Goal: Transaction & Acquisition: Purchase product/service

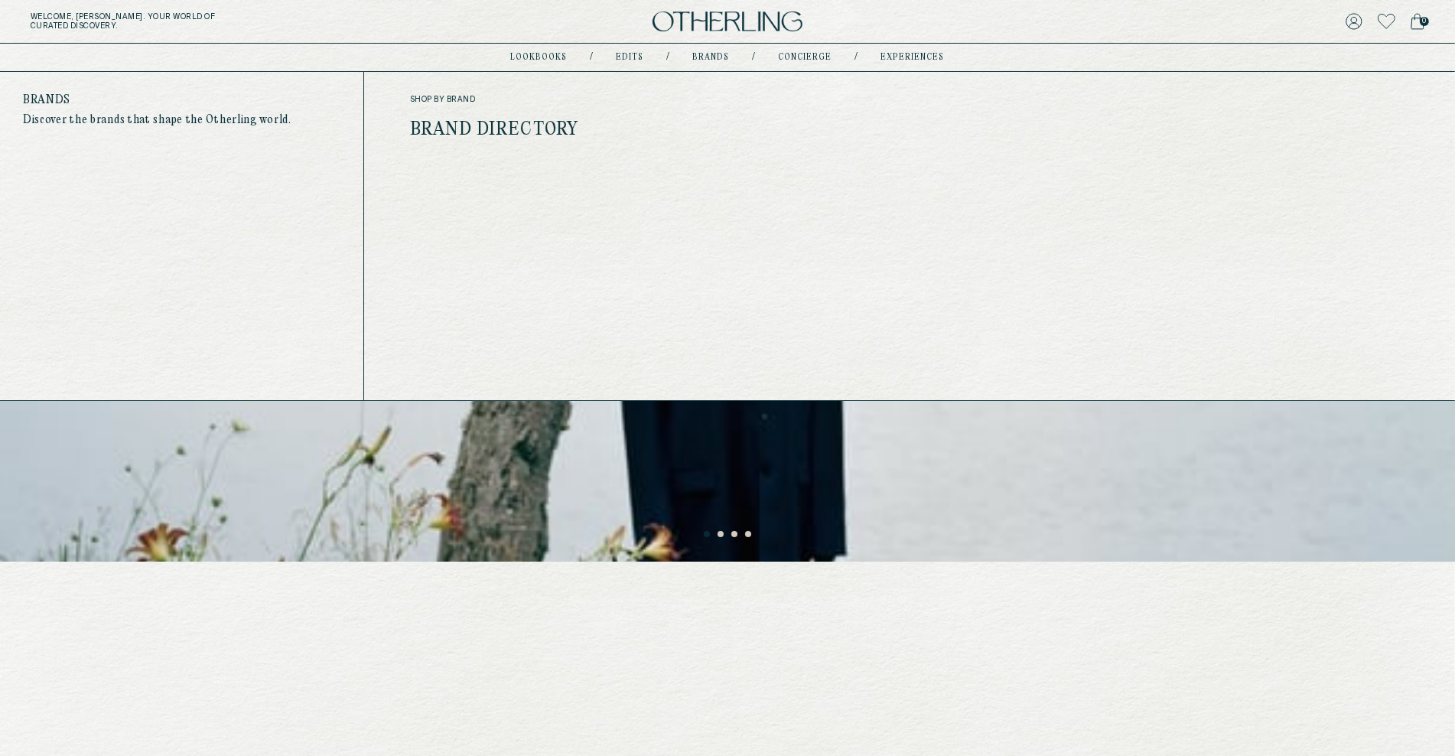
click at [705, 58] on link "Brands" at bounding box center [711, 58] width 37 height 8
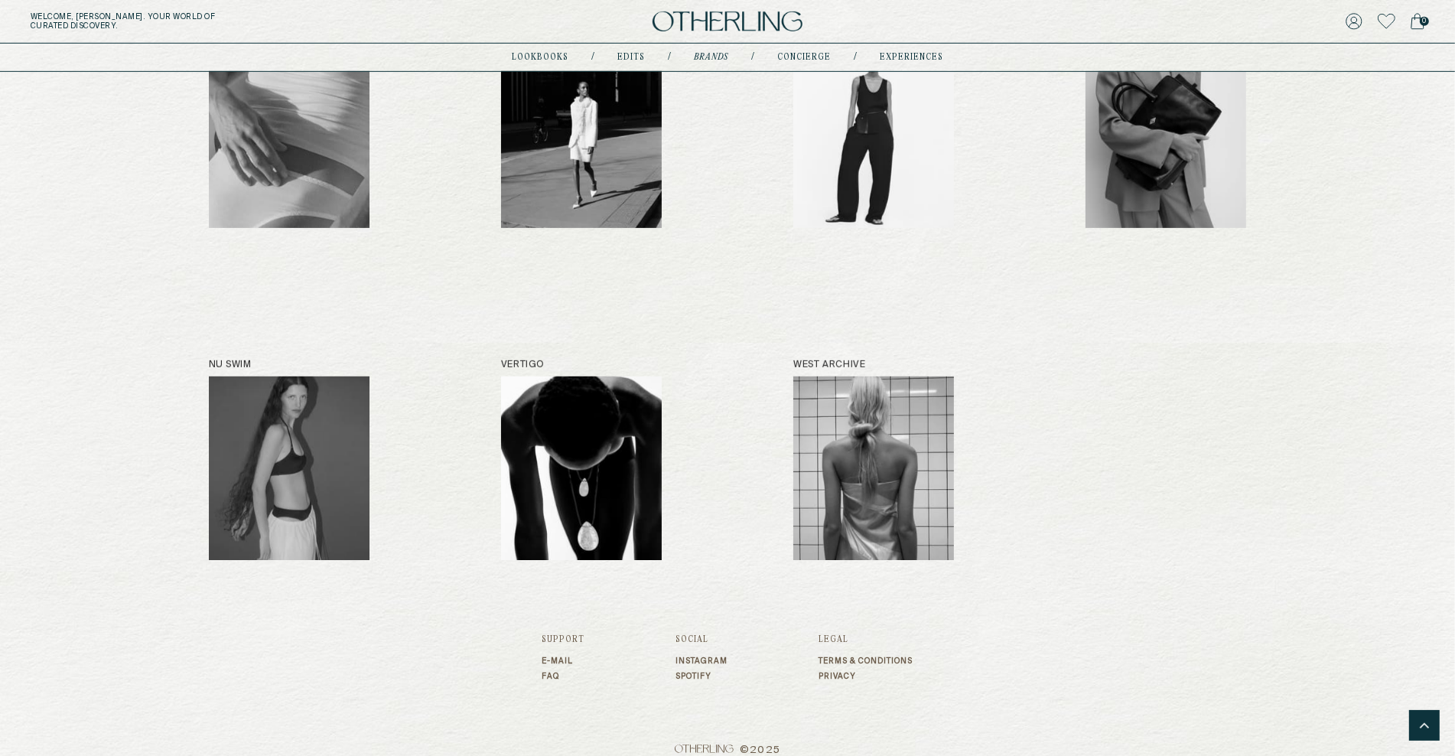
scroll to position [943, 0]
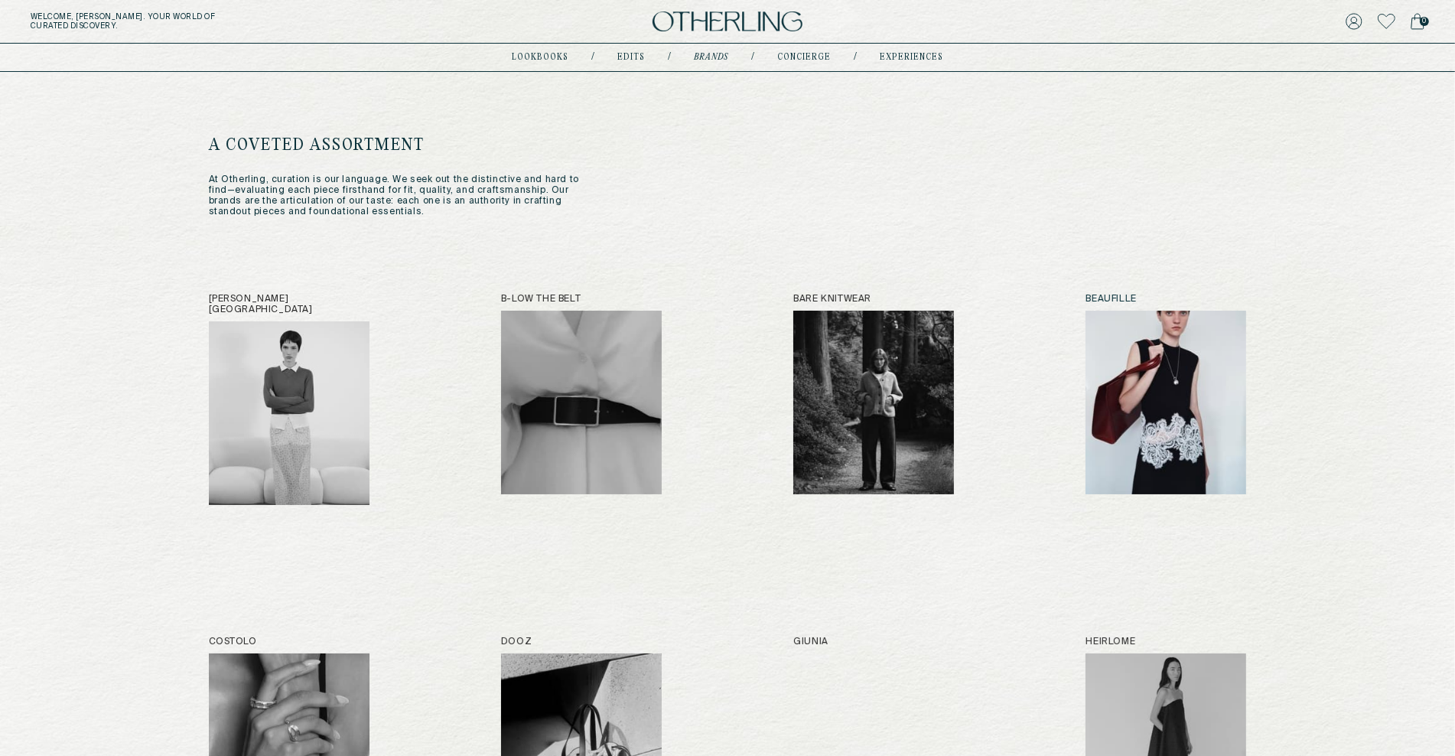
scroll to position [0, 0]
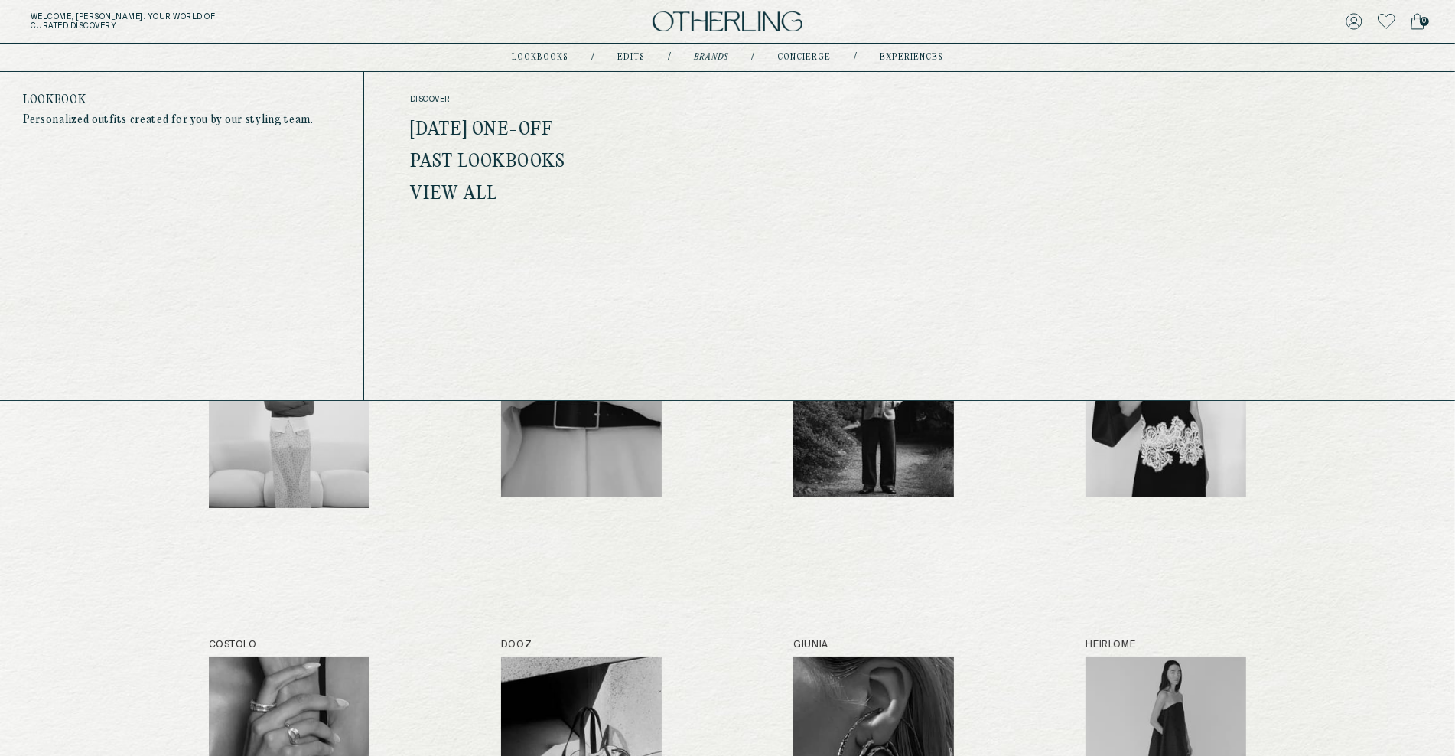
click at [542, 60] on link "lookbooks" at bounding box center [540, 58] width 57 height 8
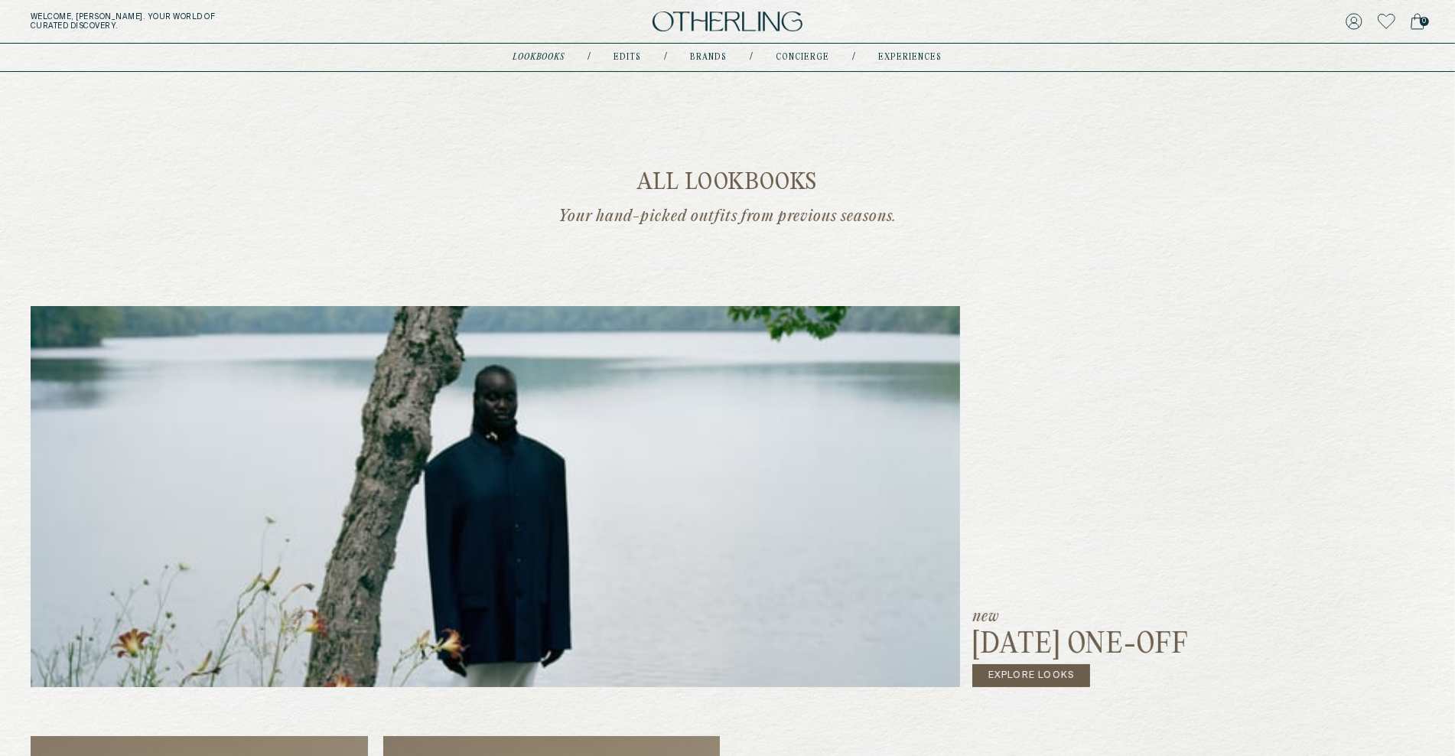
click at [1043, 678] on link "Explore Looks" at bounding box center [1031, 675] width 119 height 23
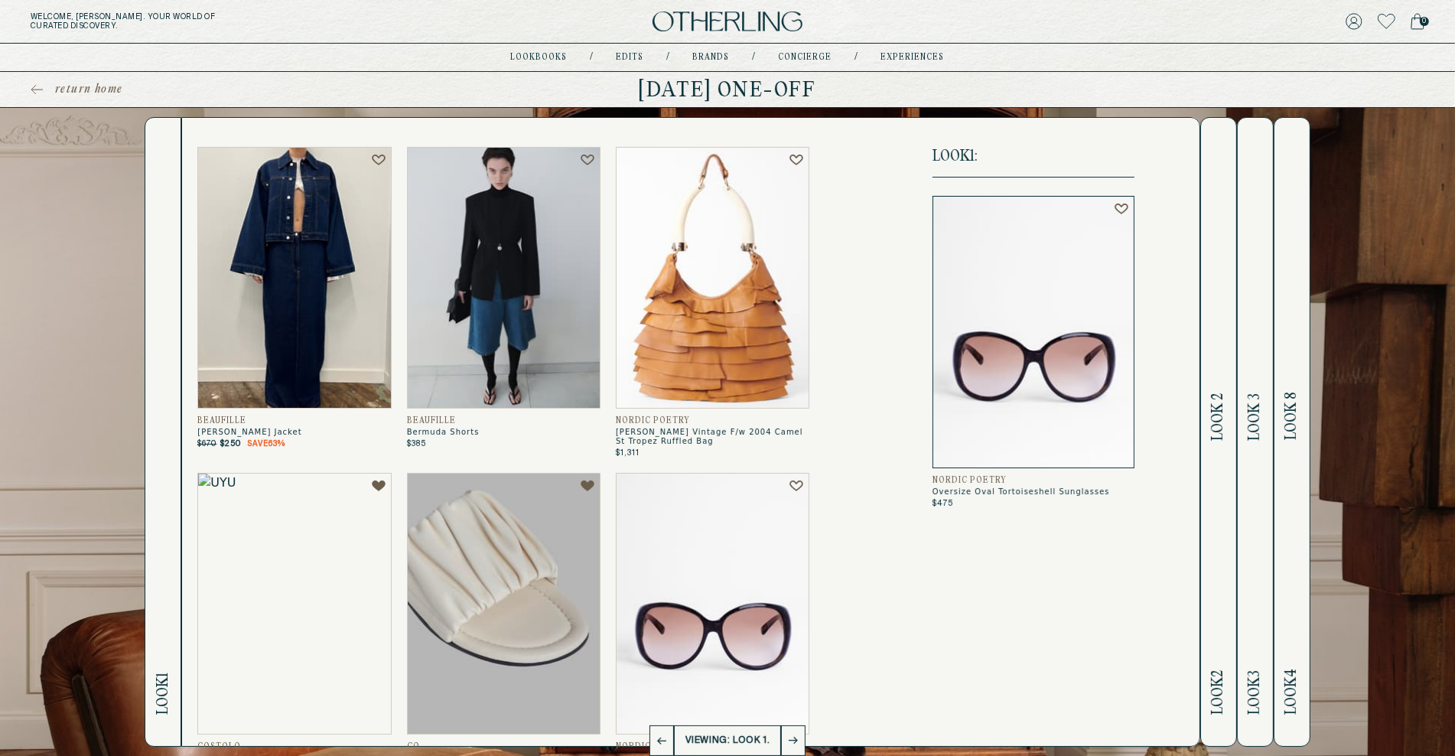
click at [1220, 545] on h2 "Look 2 Look 2" at bounding box center [1218, 432] width 18 height 628
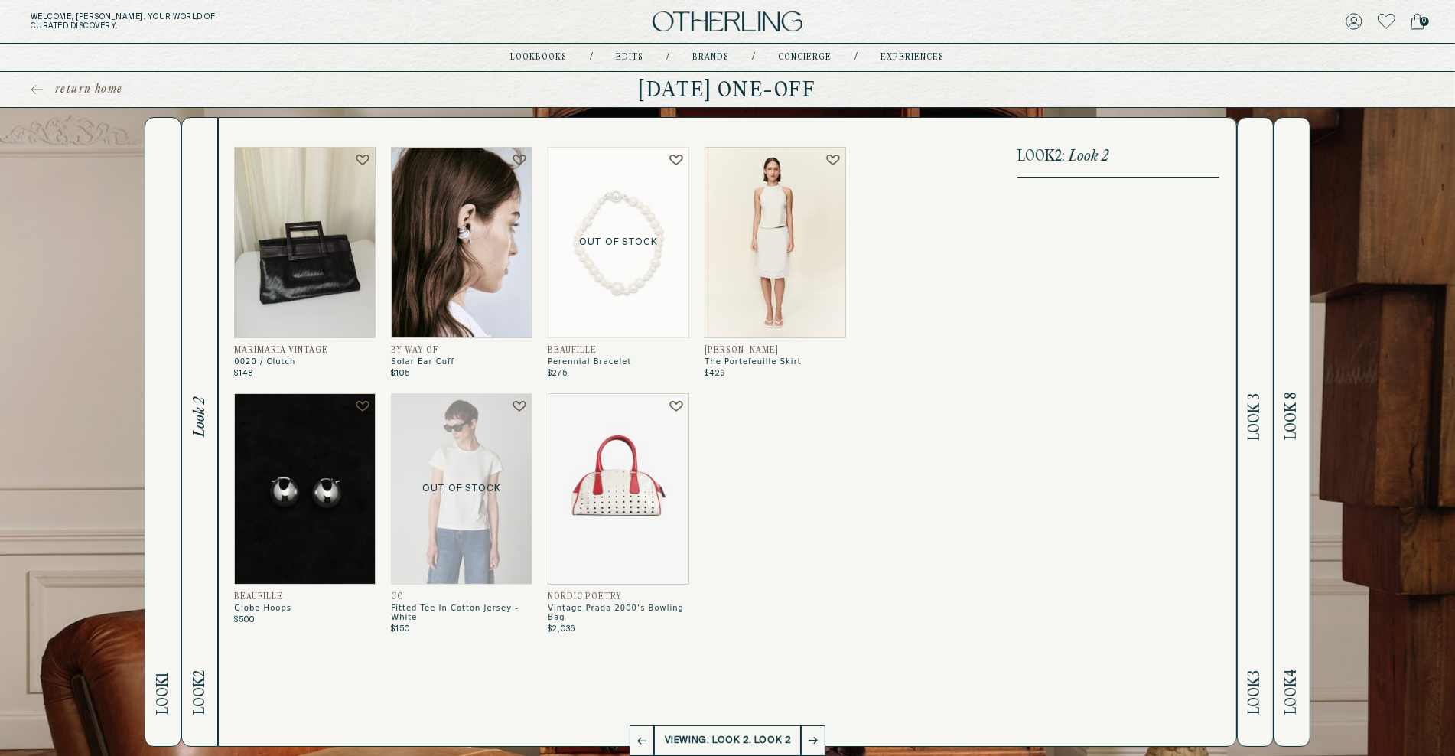
click at [1251, 540] on h2 "Look 3 Look 3" at bounding box center [1255, 432] width 18 height 628
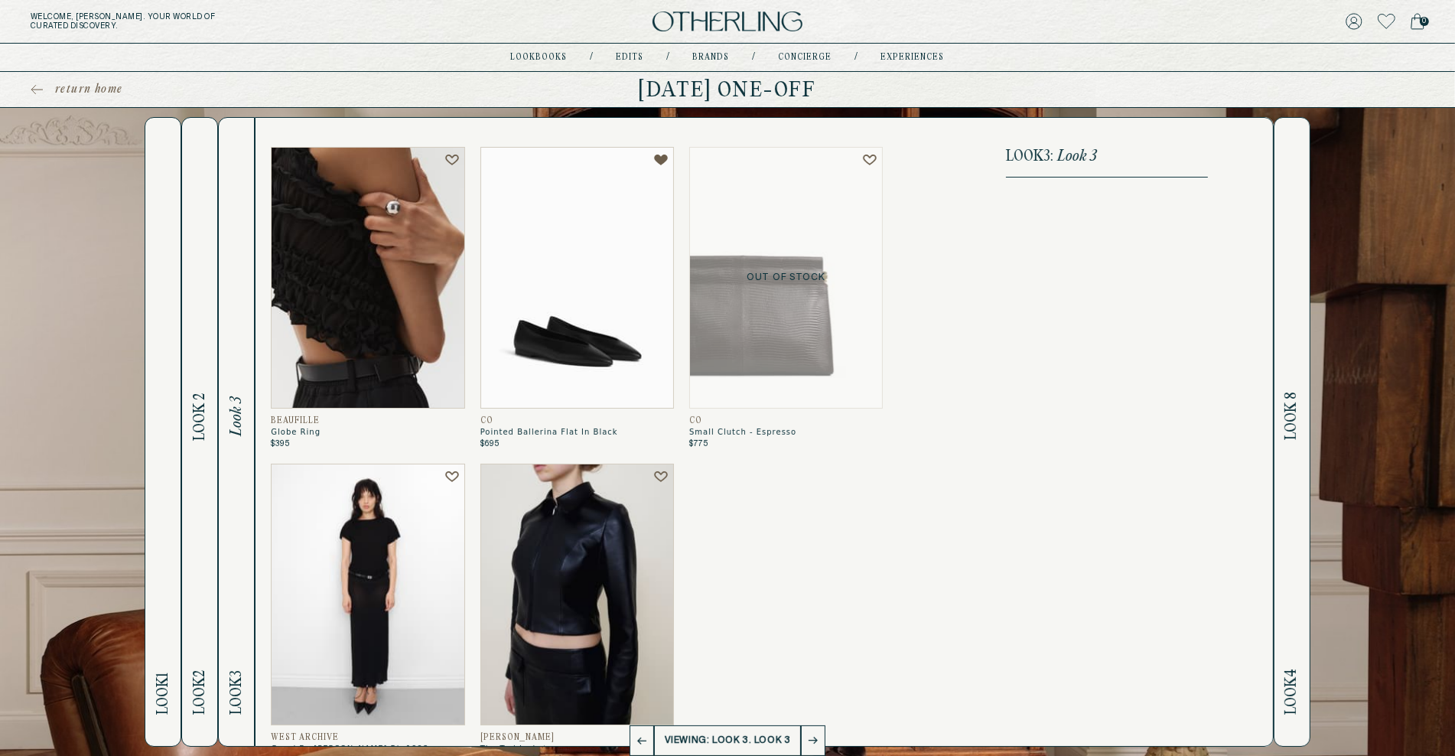
click at [1284, 535] on h2 "Look 4 Look 8" at bounding box center [1292, 432] width 18 height 628
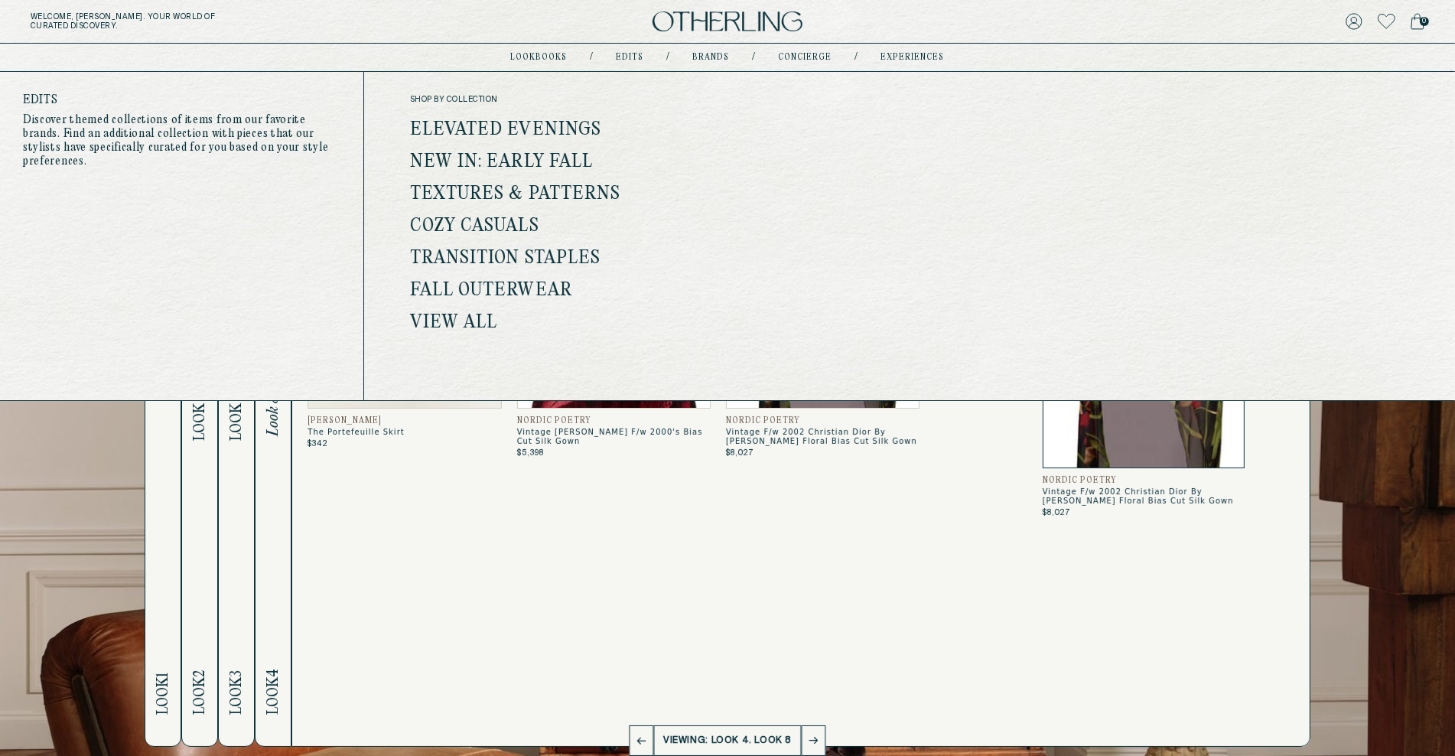
click at [621, 54] on link "Edits" at bounding box center [631, 58] width 28 height 8
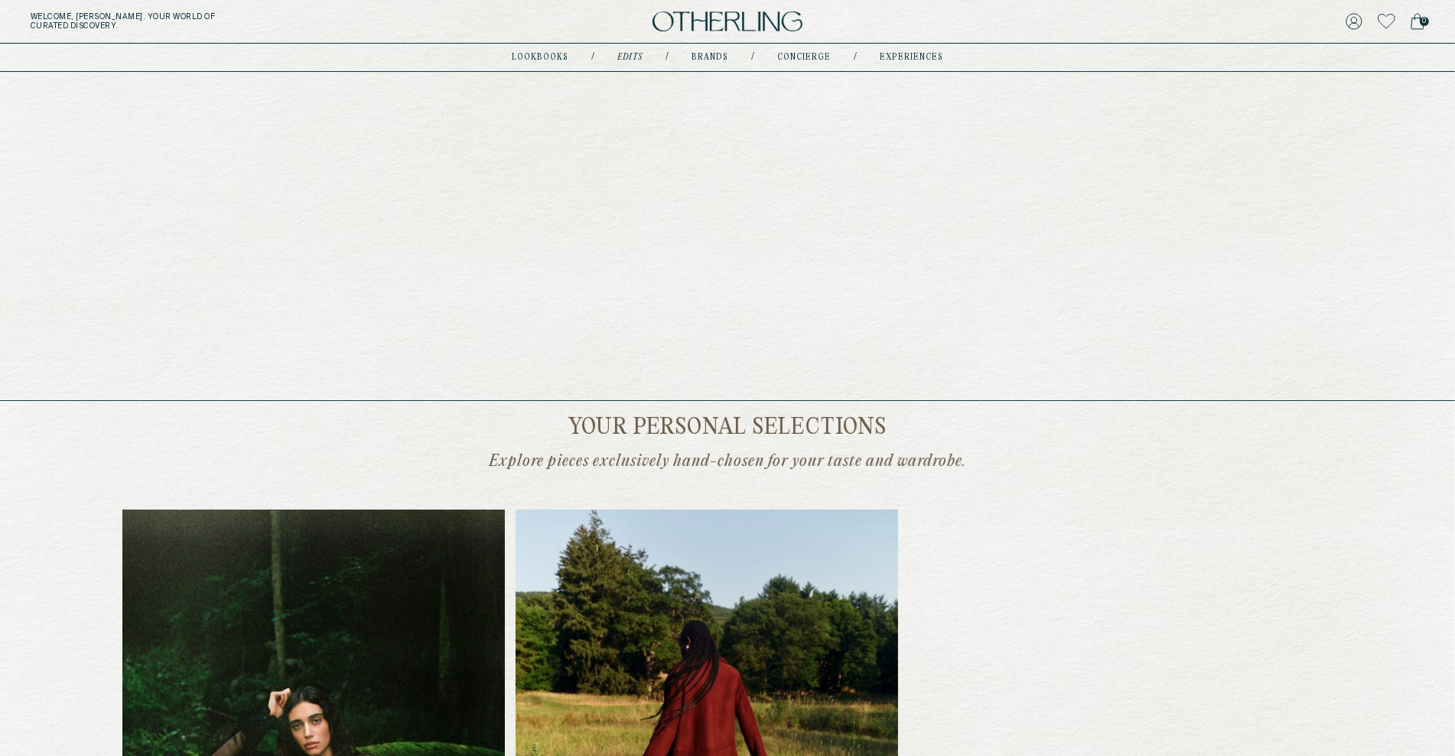
click at [794, 57] on link "concierge" at bounding box center [804, 58] width 54 height 8
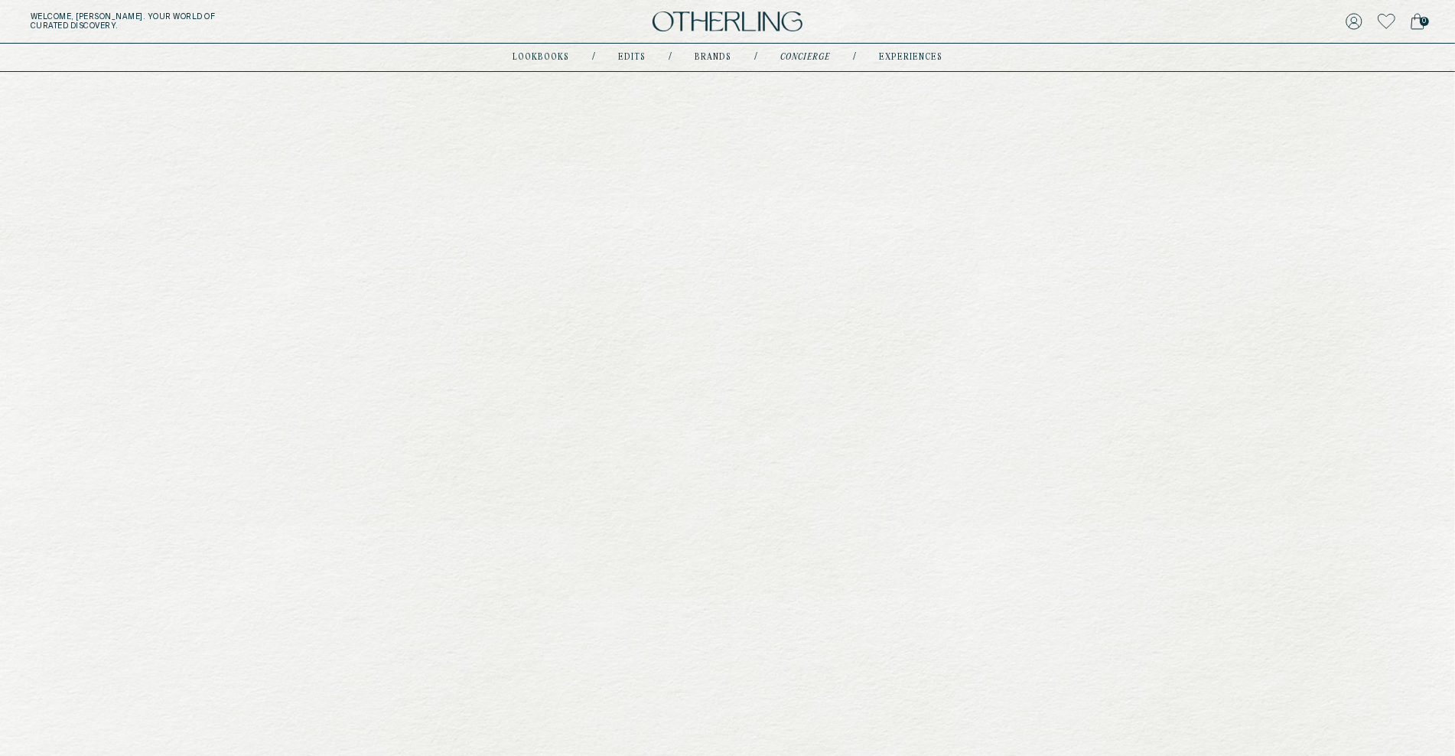
type input "********"
type input "**********"
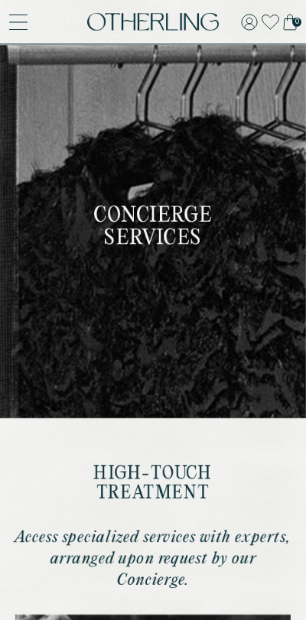
click at [20, 29] on icon at bounding box center [19, 29] width 18 height 0
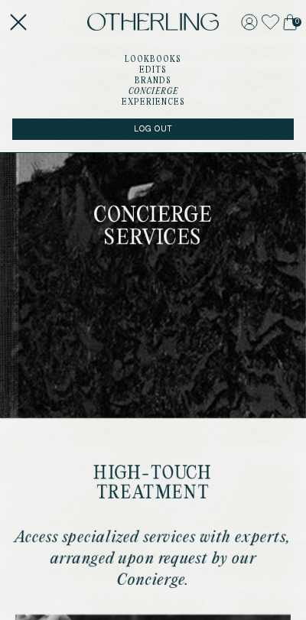
click at [155, 71] on link "Edits" at bounding box center [153, 71] width 28 height 8
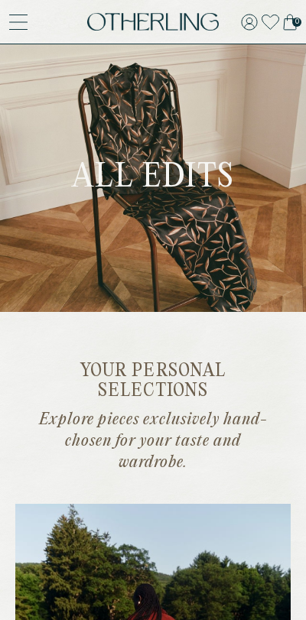
click at [20, 22] on icon at bounding box center [19, 22] width 18 height 0
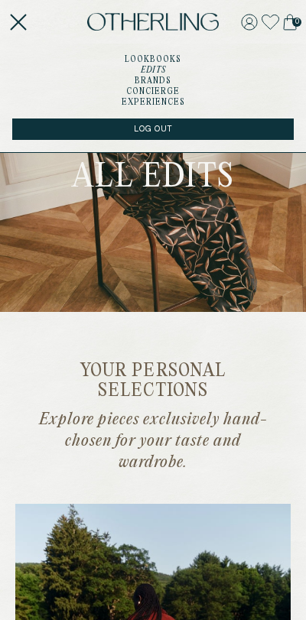
click at [170, 60] on link "lookbooks" at bounding box center [153, 60] width 57 height 8
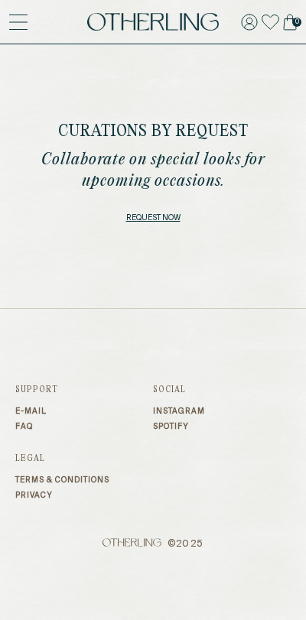
scroll to position [739, 0]
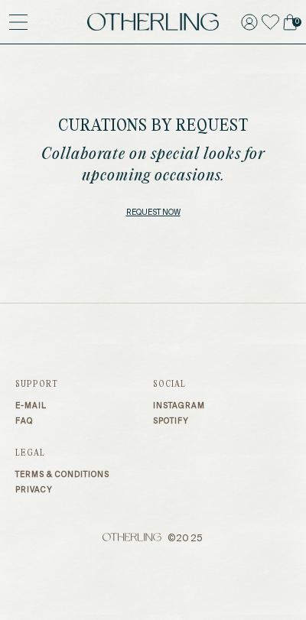
click at [21, 29] on icon at bounding box center [19, 29] width 18 height 0
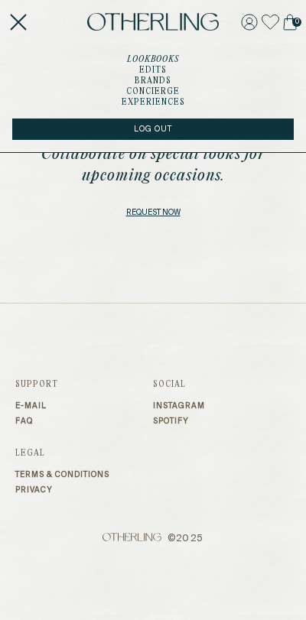
click at [154, 24] on img at bounding box center [153, 22] width 132 height 18
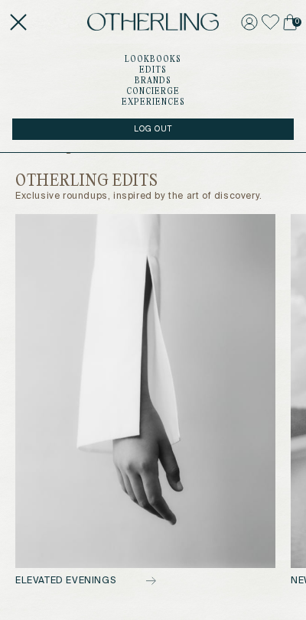
scroll to position [505, 0]
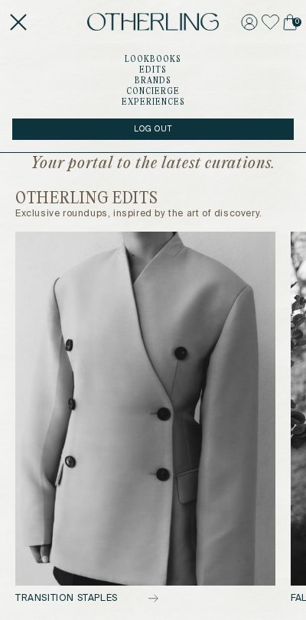
click at [21, 18] on icon at bounding box center [18, 22] width 18 height 18
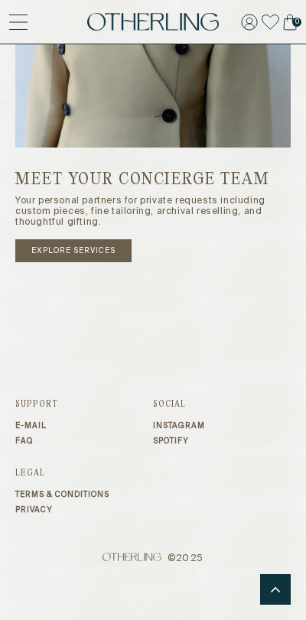
scroll to position [2002, 0]
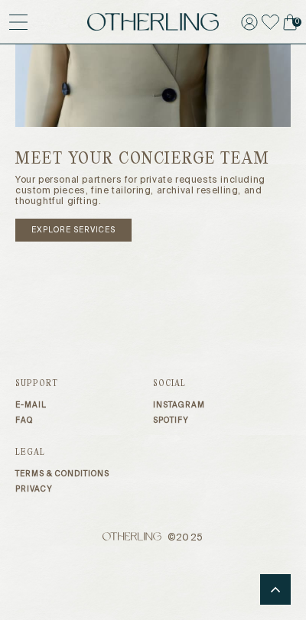
click at [21, 29] on icon at bounding box center [19, 29] width 18 height 0
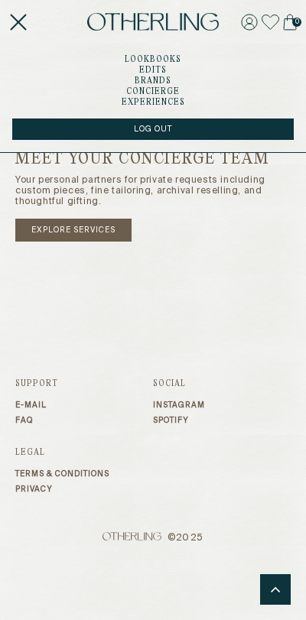
click at [158, 82] on link "Brands" at bounding box center [153, 81] width 37 height 8
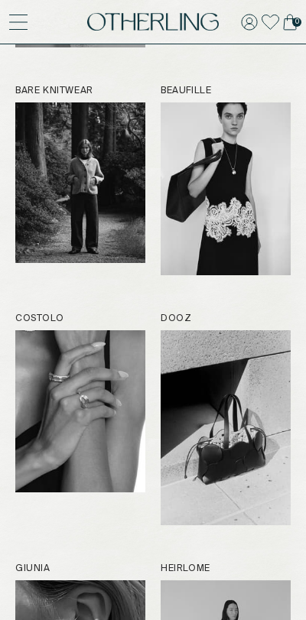
scroll to position [372, 0]
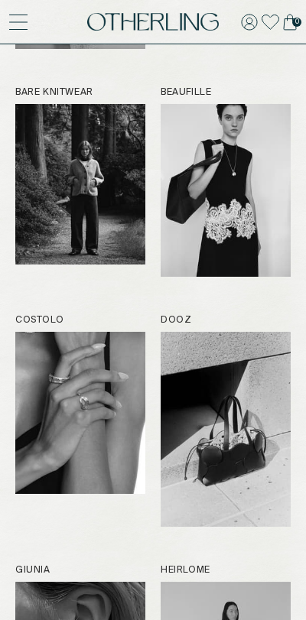
click at [21, 22] on icon at bounding box center [19, 22] width 18 height 0
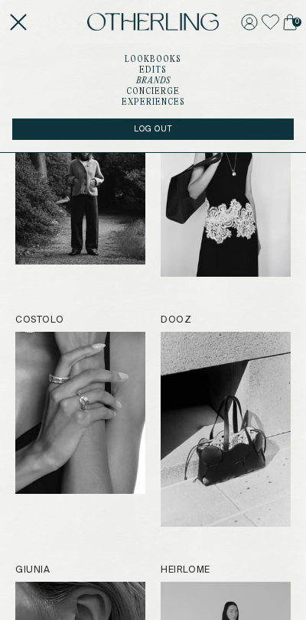
click at [170, 93] on link "concierge" at bounding box center [153, 92] width 54 height 8
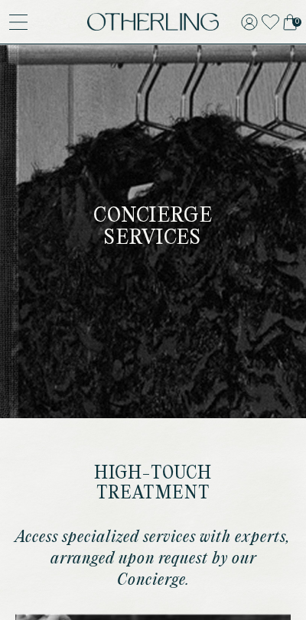
click at [20, 29] on icon at bounding box center [19, 29] width 18 height 0
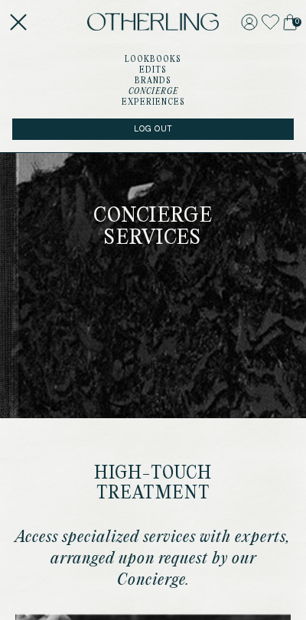
click at [148, 70] on link "Edits" at bounding box center [153, 71] width 28 height 8
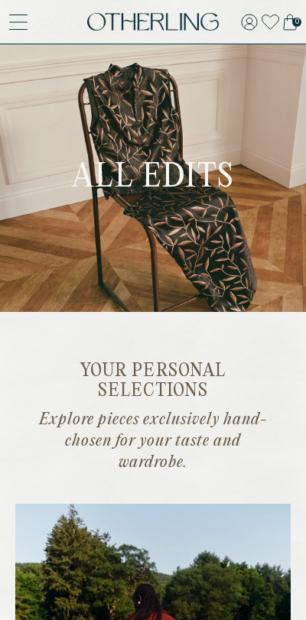
click at [19, 22] on icon at bounding box center [19, 22] width 18 height 0
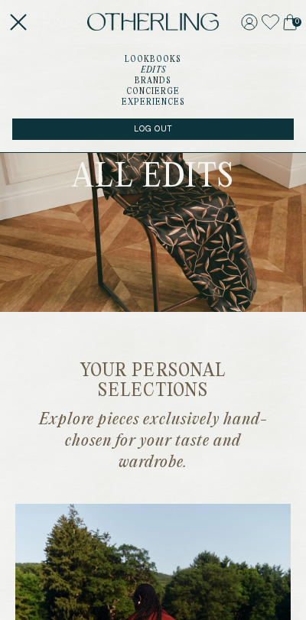
click at [170, 103] on link "experiences" at bounding box center [153, 103] width 63 height 8
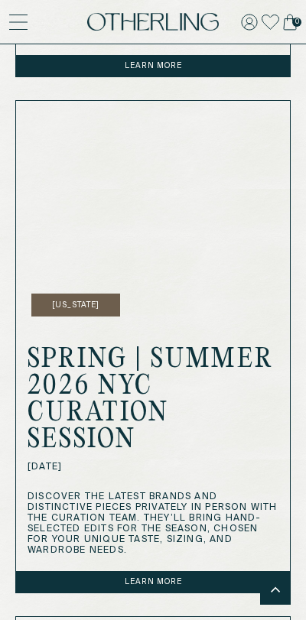
scroll to position [1455, 0]
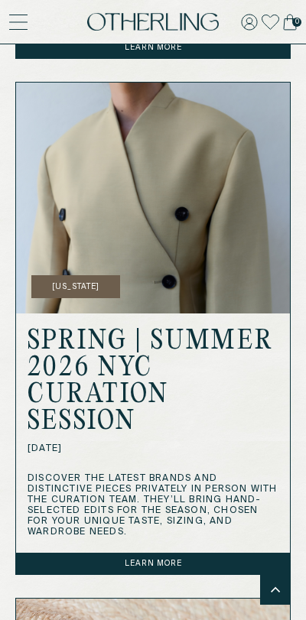
click at [197, 571] on link "Learn more" at bounding box center [153, 563] width 274 height 21
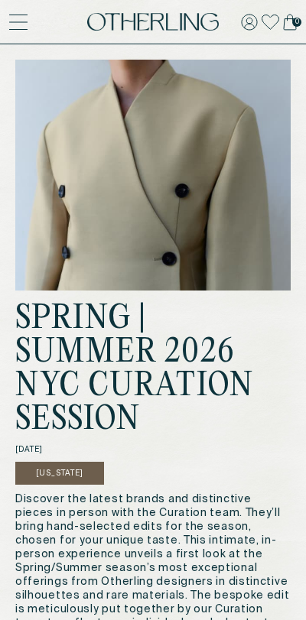
click at [272, 19] on icon at bounding box center [271, 22] width 18 height 15
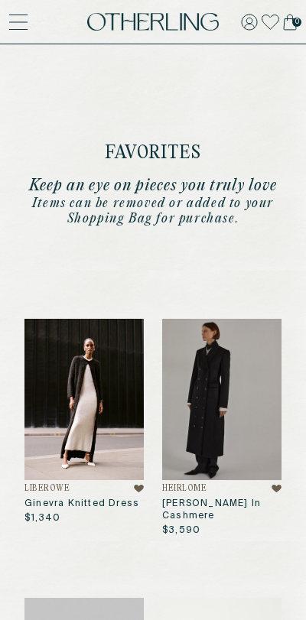
click at [249, 23] on icon at bounding box center [249, 22] width 15 height 15
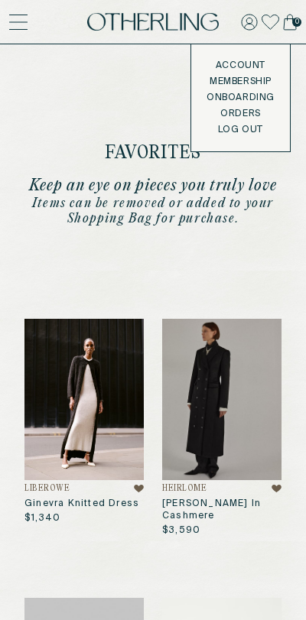
click at [230, 67] on link "Account" at bounding box center [241, 66] width 68 height 12
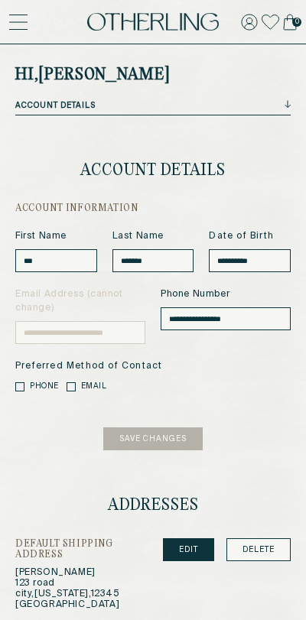
click at [281, 106] on div "ACCOUNT DETAILS" at bounding box center [149, 105] width 269 height 11
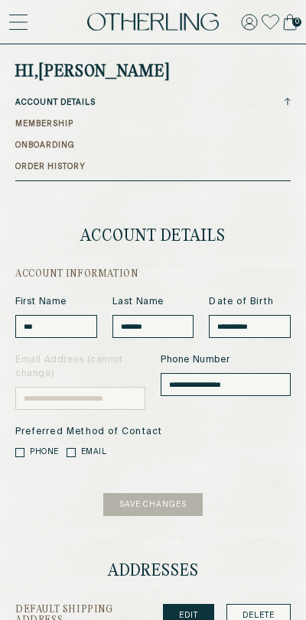
scroll to position [6, 0]
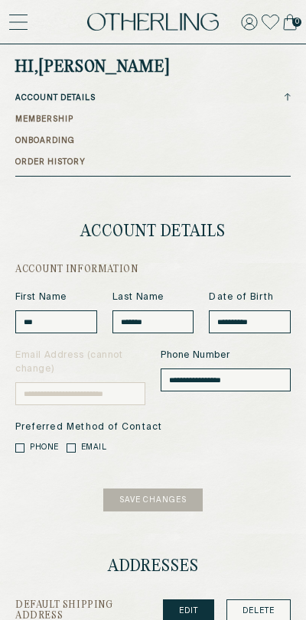
click at [66, 121] on link "MEMBERSHIP" at bounding box center [44, 119] width 58 height 11
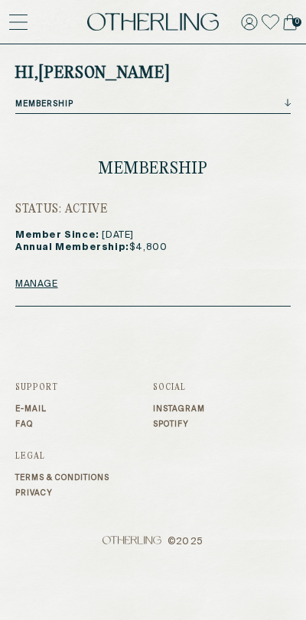
scroll to position [5, 0]
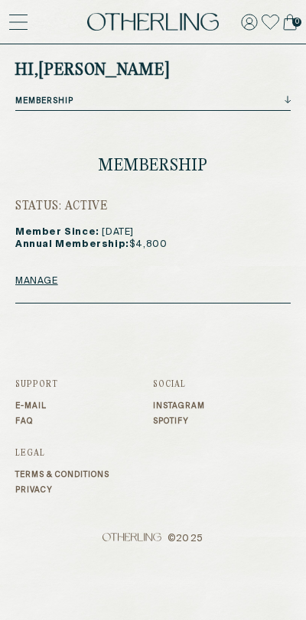
click at [151, 106] on div "MEMBERSHIP" at bounding box center [149, 101] width 269 height 11
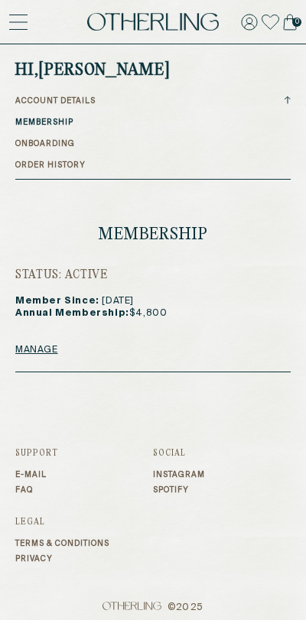
click at [48, 145] on link "ONBOARDING" at bounding box center [45, 143] width 60 height 11
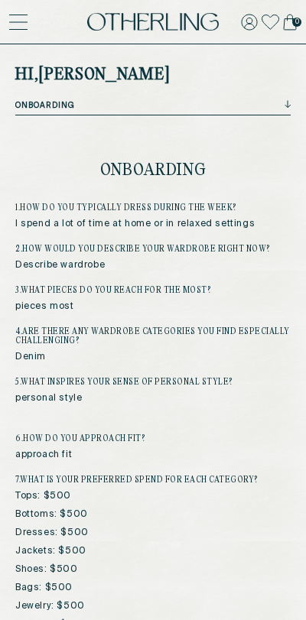
click at [229, 110] on div "ONBOARDING" at bounding box center [149, 105] width 269 height 11
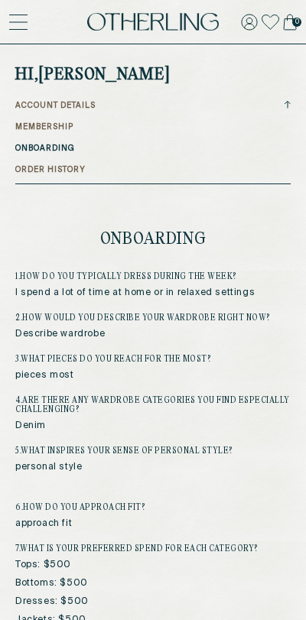
click at [71, 172] on link "ORDER HISTORY" at bounding box center [50, 169] width 70 height 11
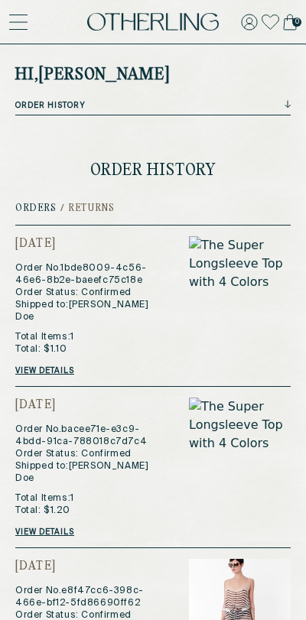
click at [93, 210] on h2 "Returns" at bounding box center [91, 208] width 46 height 11
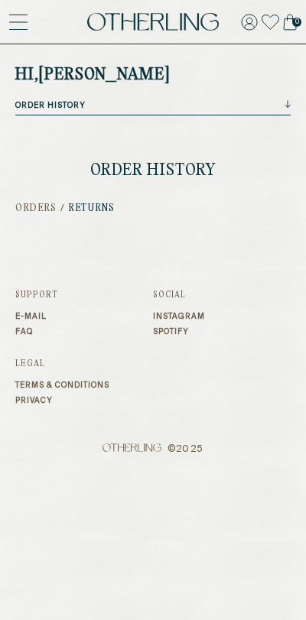
click at [44, 212] on h2 "Orders" at bounding box center [35, 208] width 41 height 11
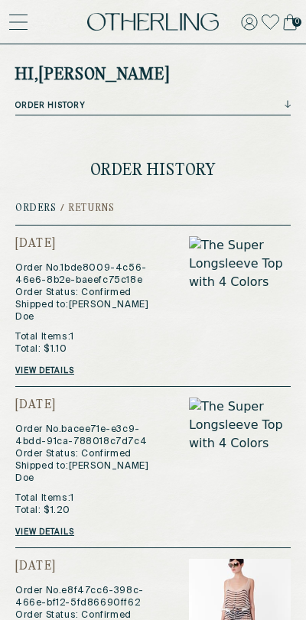
click at [278, 107] on div "ORDER HISTORY" at bounding box center [149, 105] width 269 height 11
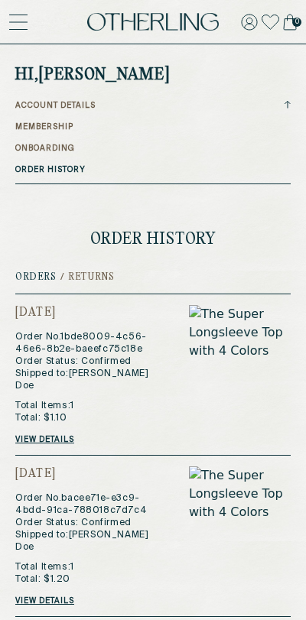
click at [286, 23] on icon at bounding box center [290, 22] width 14 height 17
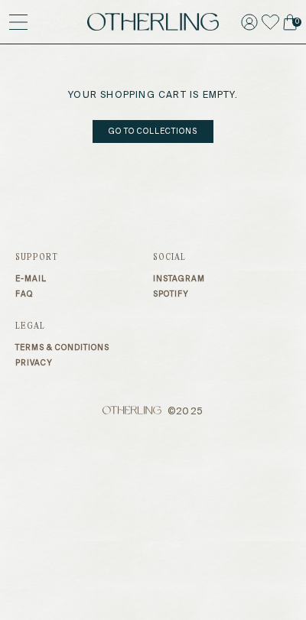
click at [23, 22] on icon at bounding box center [19, 22] width 18 height 0
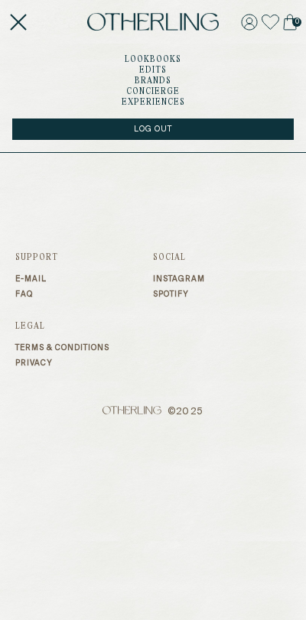
click at [153, 60] on link "lookbooks" at bounding box center [153, 60] width 57 height 8
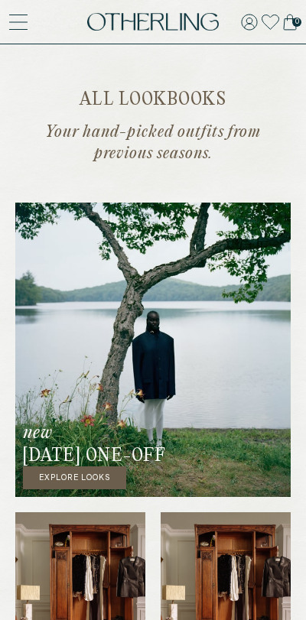
click at [22, 21] on icon at bounding box center [18, 22] width 18 height 18
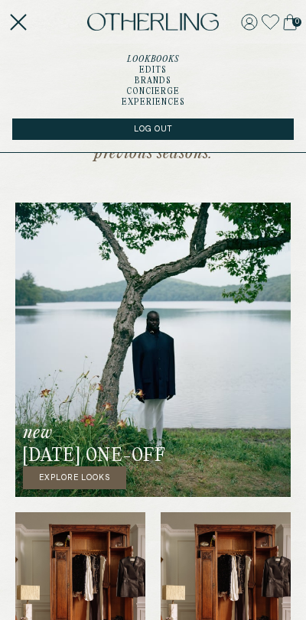
click at [156, 69] on link "Edits" at bounding box center [153, 71] width 28 height 8
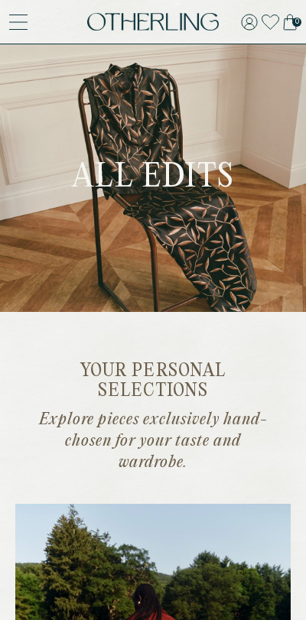
click at [21, 22] on icon at bounding box center [19, 22] width 18 height 0
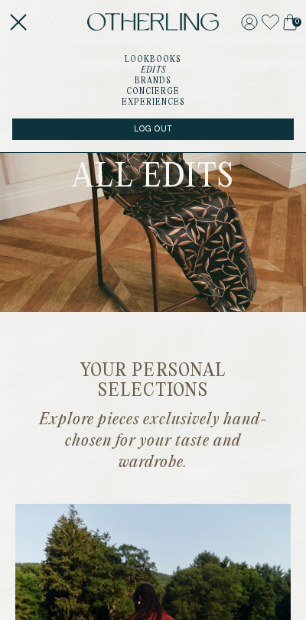
click at [167, 83] on link "Brands" at bounding box center [153, 81] width 37 height 8
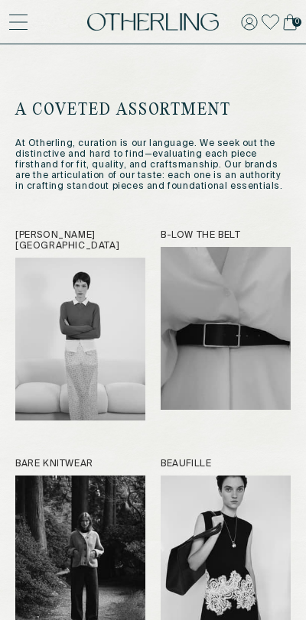
click at [18, 22] on icon at bounding box center [19, 22] width 18 height 0
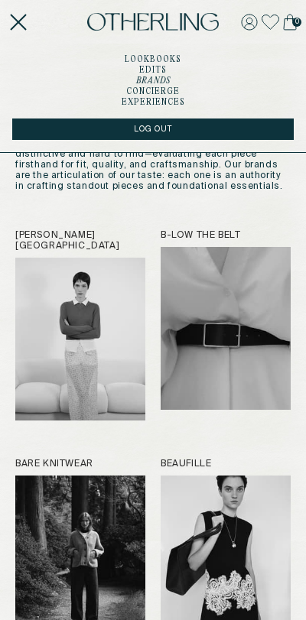
click at [154, 92] on link "concierge" at bounding box center [153, 92] width 54 height 8
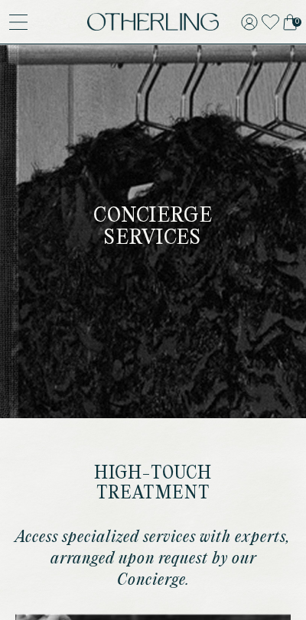
click at [16, 22] on icon at bounding box center [19, 22] width 18 height 0
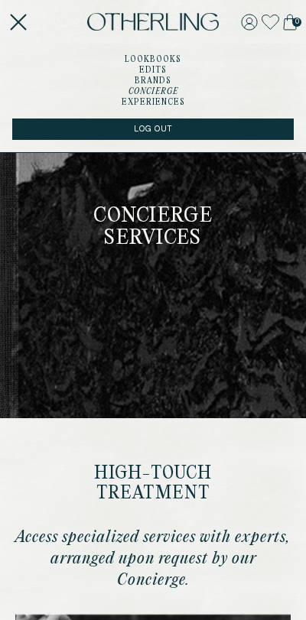
click at [149, 104] on link "experiences" at bounding box center [153, 103] width 63 height 8
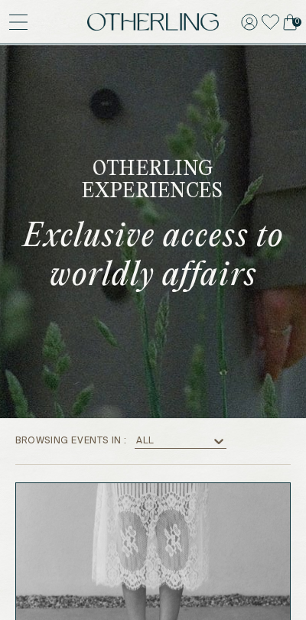
click at [134, 27] on img at bounding box center [153, 22] width 132 height 18
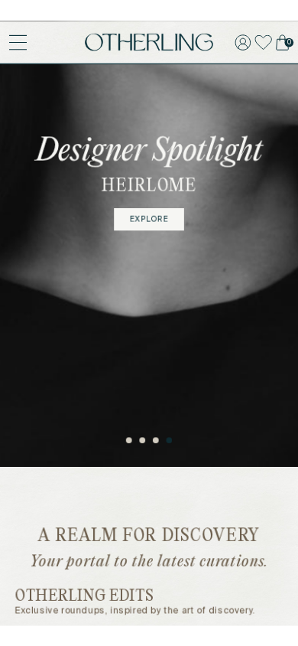
scroll to position [141, 0]
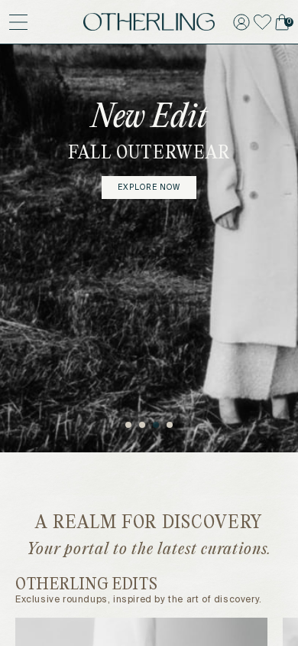
click at [158, 185] on link "explore now" at bounding box center [149, 187] width 95 height 23
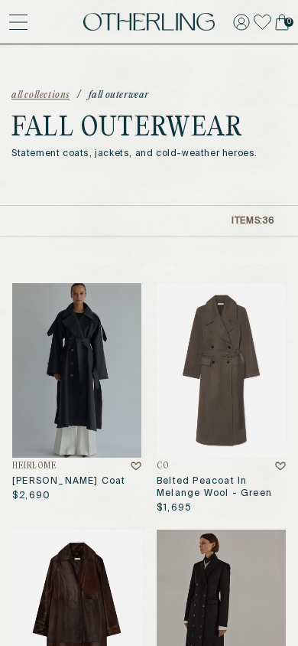
click at [81, 384] on img at bounding box center [76, 370] width 129 height 174
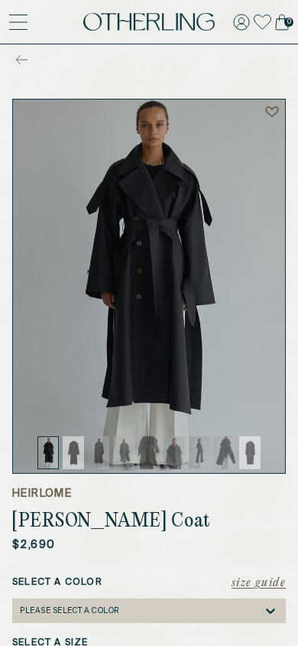
click at [77, 454] on img at bounding box center [73, 452] width 21 height 33
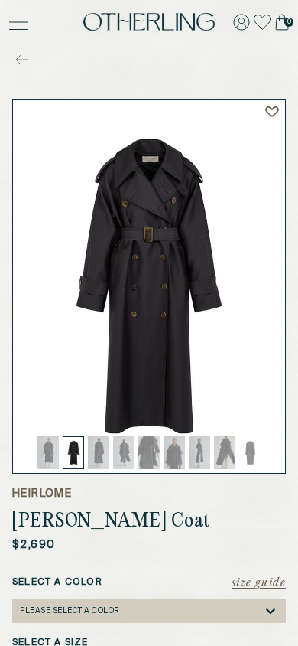
click at [93, 454] on img at bounding box center [98, 452] width 21 height 33
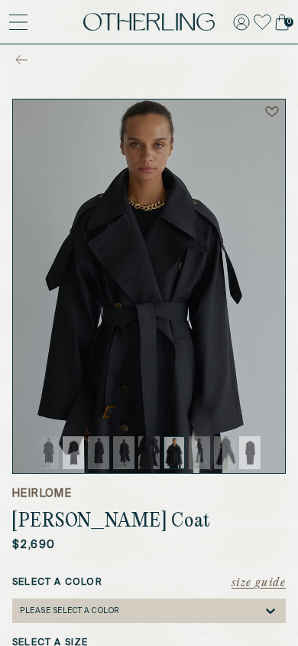
click at [202, 455] on img at bounding box center [199, 452] width 21 height 33
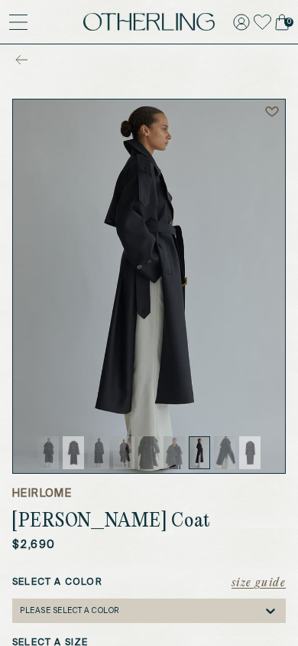
click at [19, 60] on icon at bounding box center [22, 60] width 11 height 0
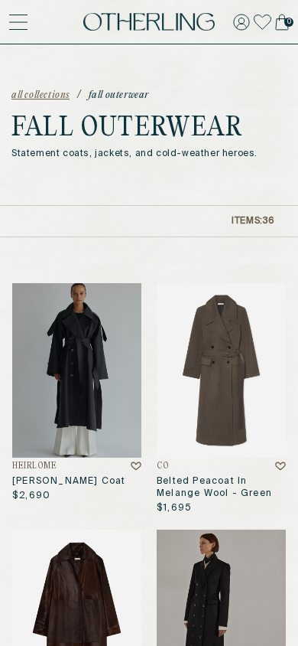
click at [21, 22] on icon at bounding box center [19, 22] width 18 height 0
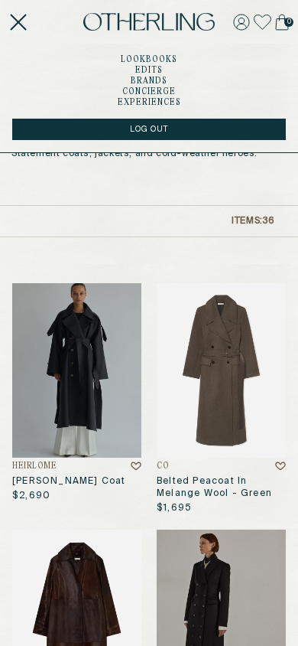
click at [143, 56] on link "lookbooks" at bounding box center [149, 60] width 57 height 8
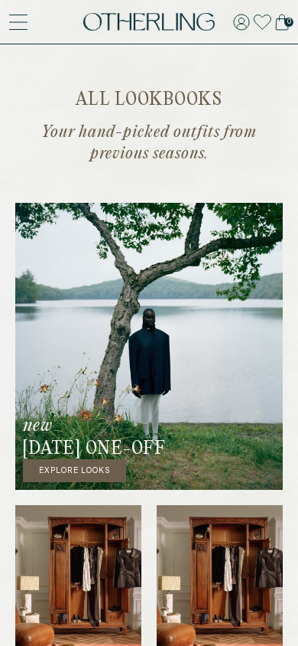
click at [76, 473] on link "Explore Looks" at bounding box center [74, 470] width 103 height 23
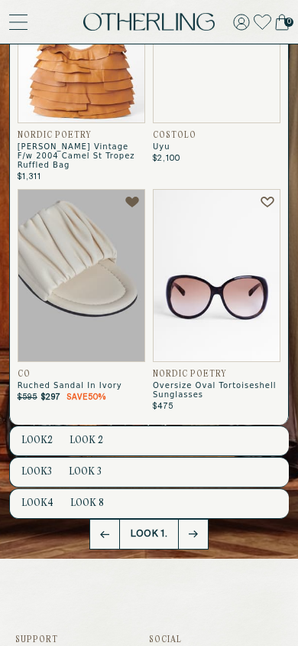
click at [71, 434] on span "Look 2" at bounding box center [87, 439] width 34 height 11
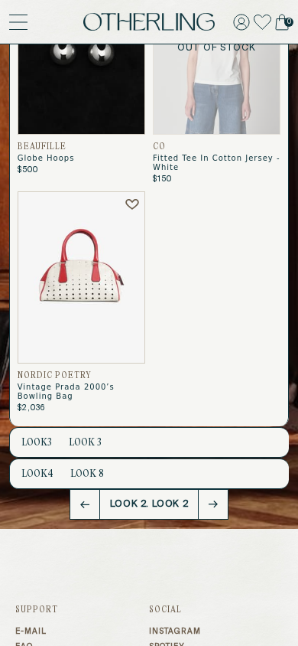
scroll to position [649, 0]
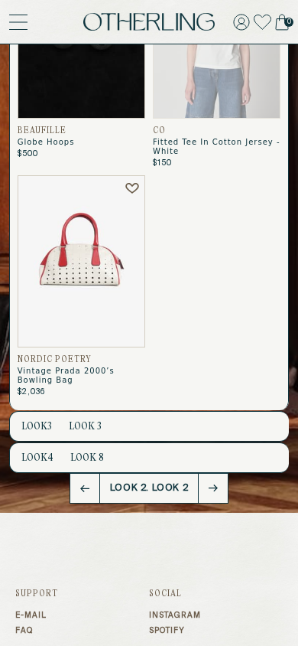
click at [89, 431] on span "Look 3" at bounding box center [85, 426] width 33 height 11
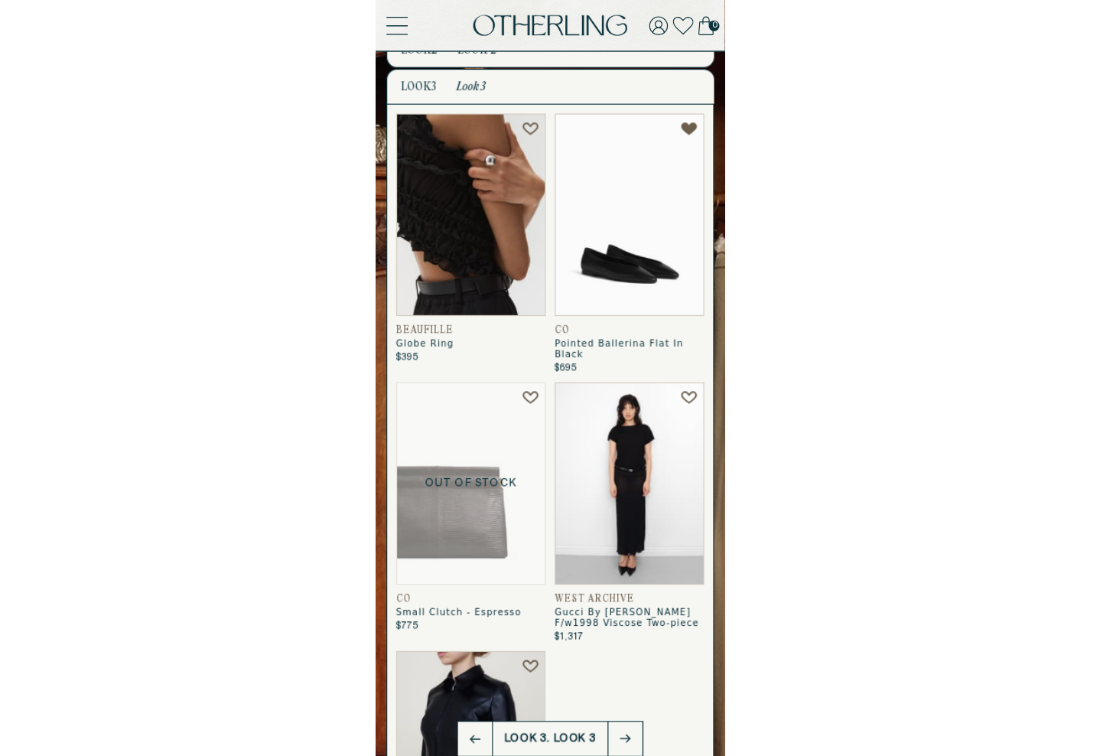
scroll to position [0, 0]
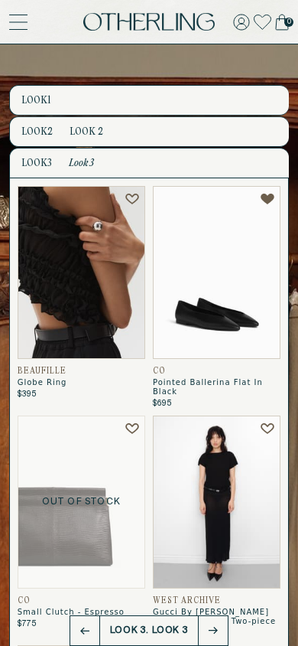
click at [102, 29] on img at bounding box center [149, 22] width 132 height 18
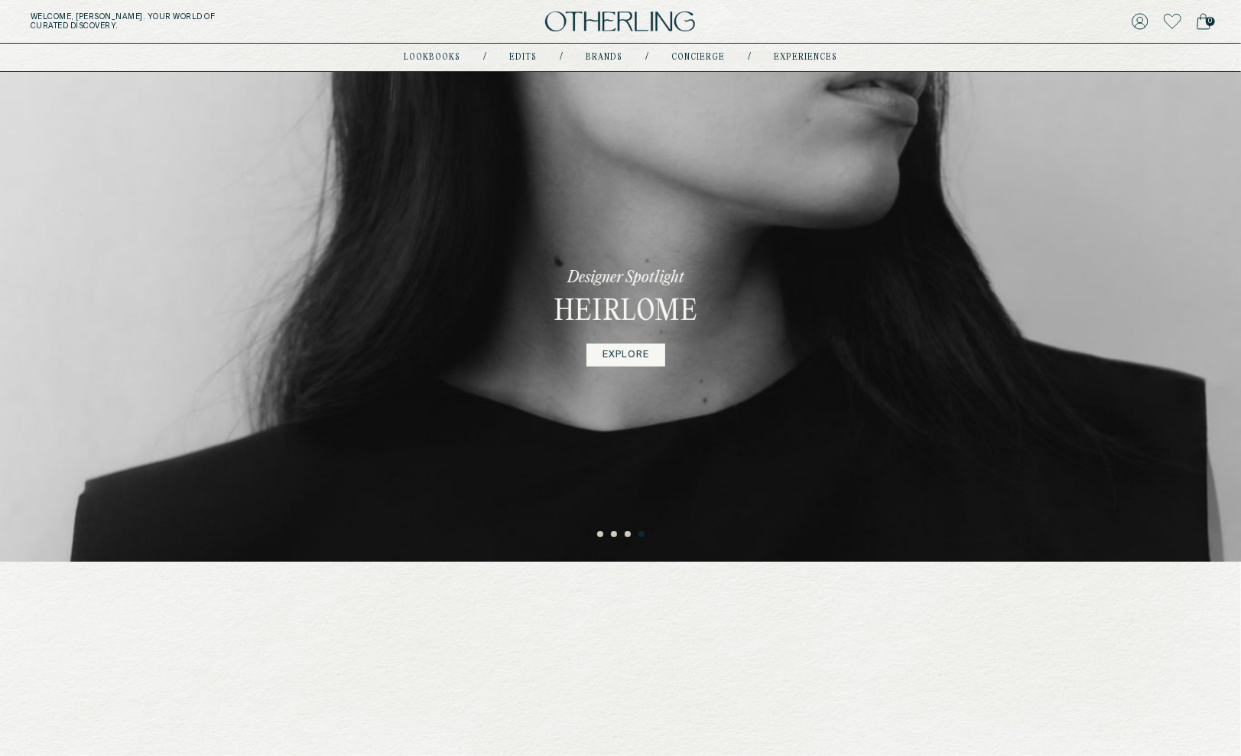
click at [646, 354] on link "EXPLORE" at bounding box center [626, 354] width 79 height 23
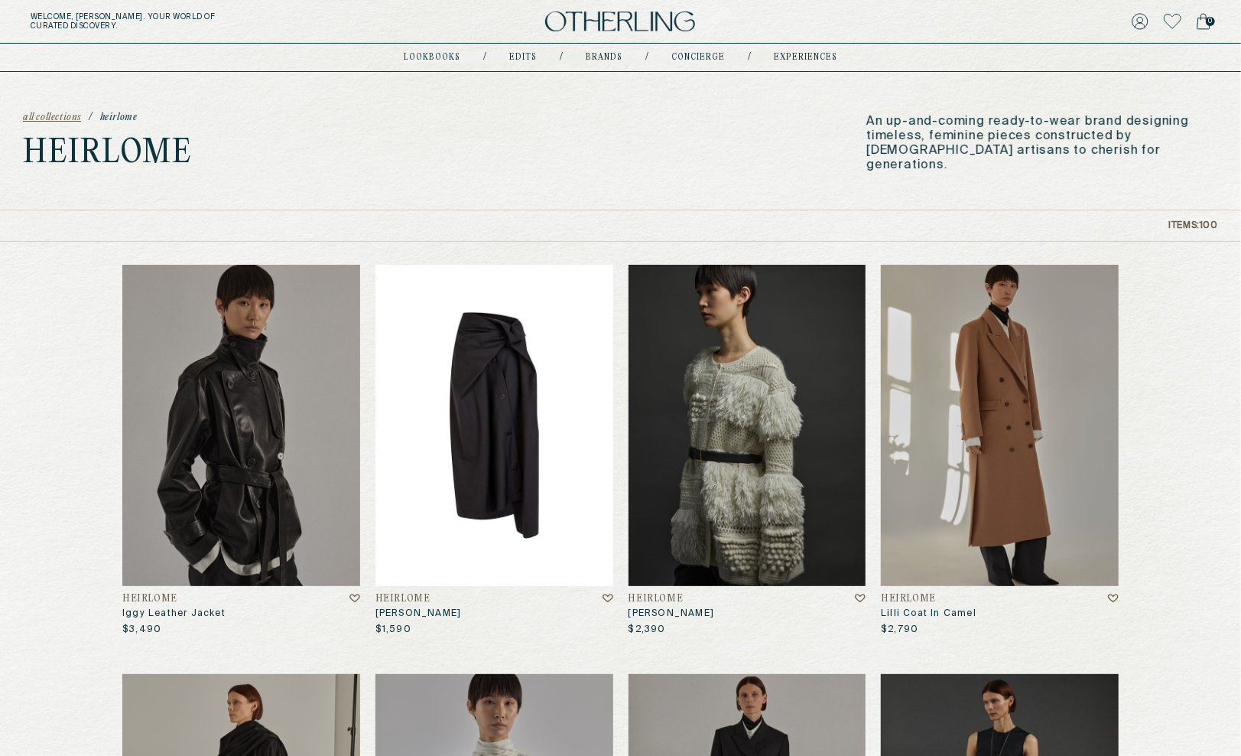
click at [466, 457] on img at bounding box center [495, 425] width 238 height 321
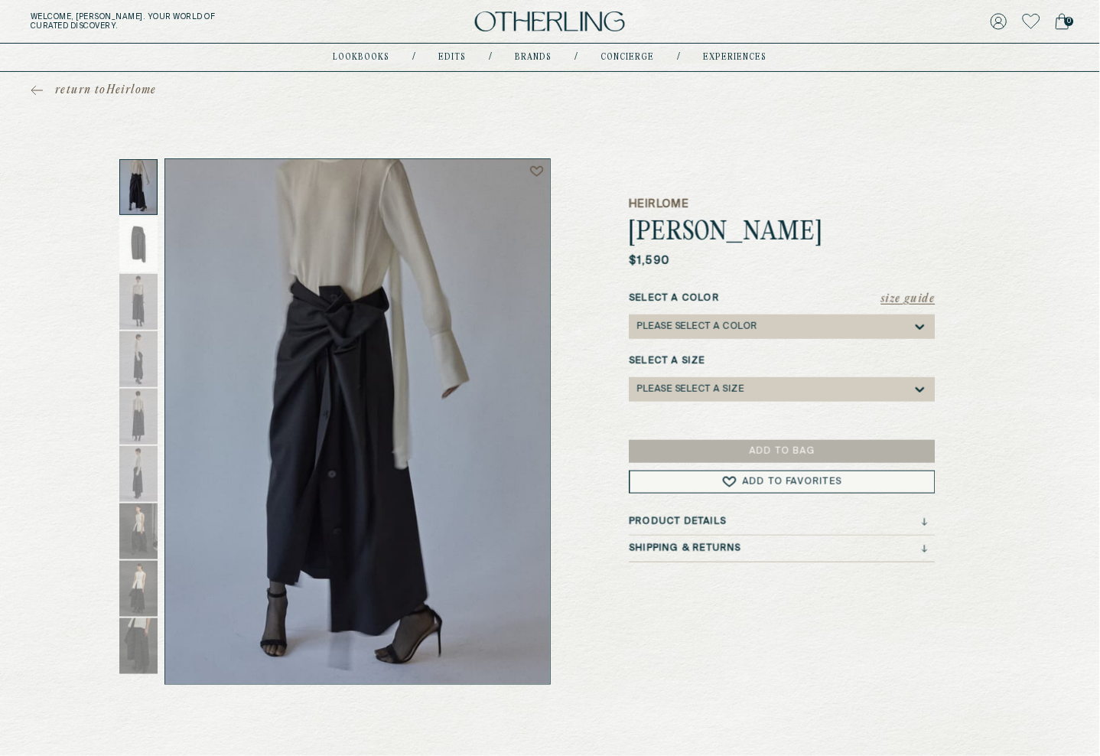
click at [812, 324] on div "Please select a Color" at bounding box center [774, 326] width 275 height 24
click at [808, 349] on div "Black" at bounding box center [783, 350] width 288 height 11
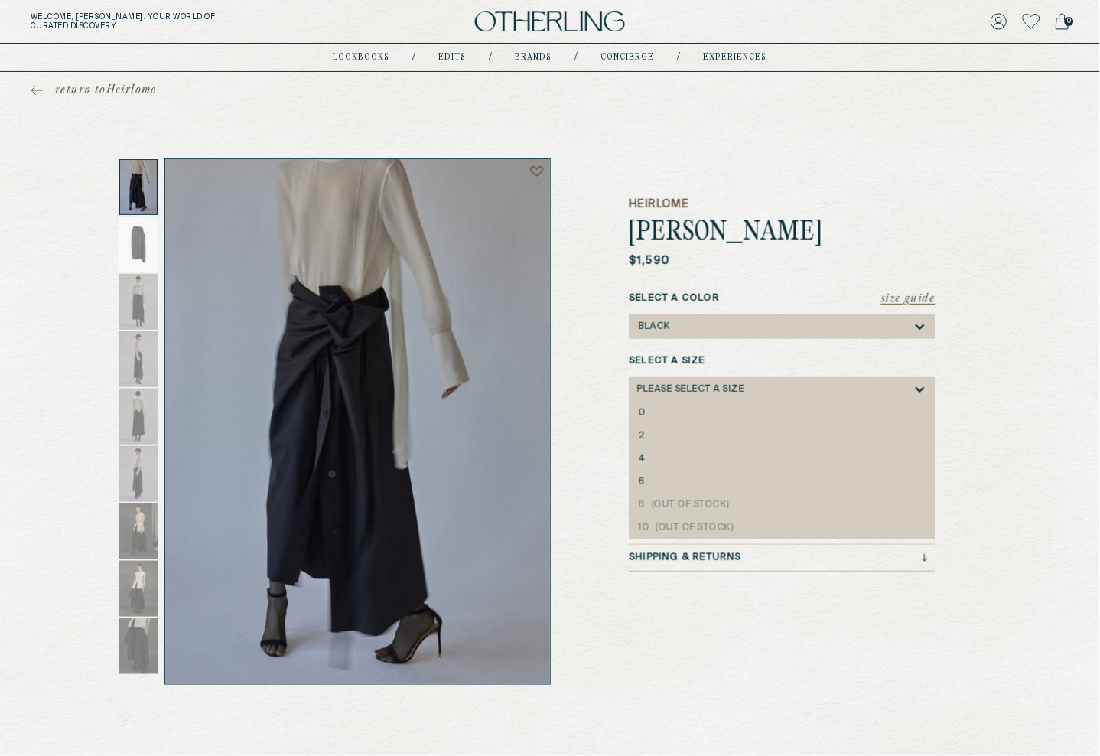
click at [809, 386] on div "Please select a Size" at bounding box center [774, 389] width 275 height 24
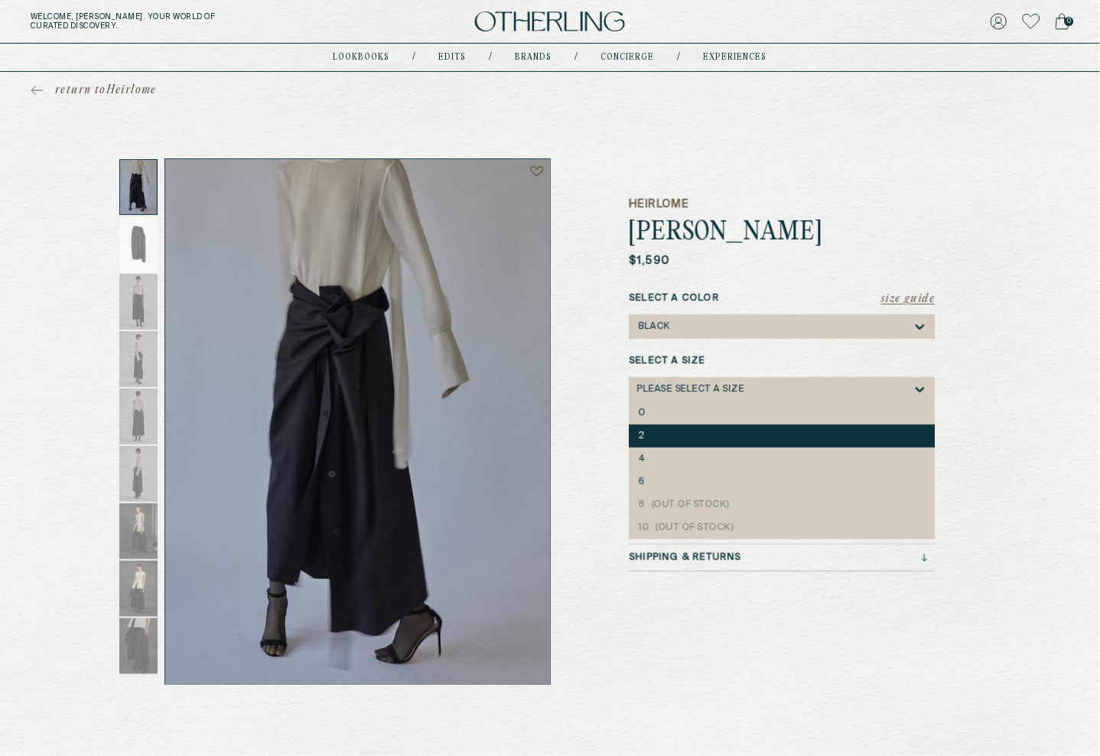
click at [792, 444] on div "2" at bounding box center [783, 436] width 306 height 23
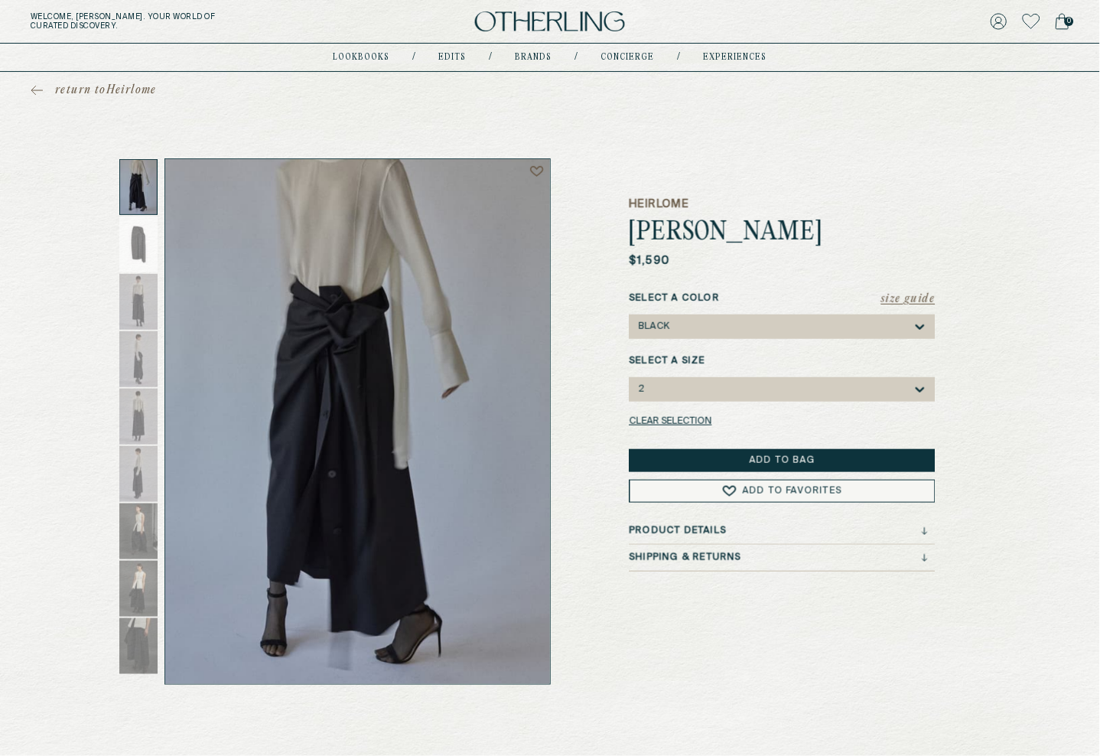
click at [761, 467] on button "Add to Bag" at bounding box center [783, 460] width 306 height 23
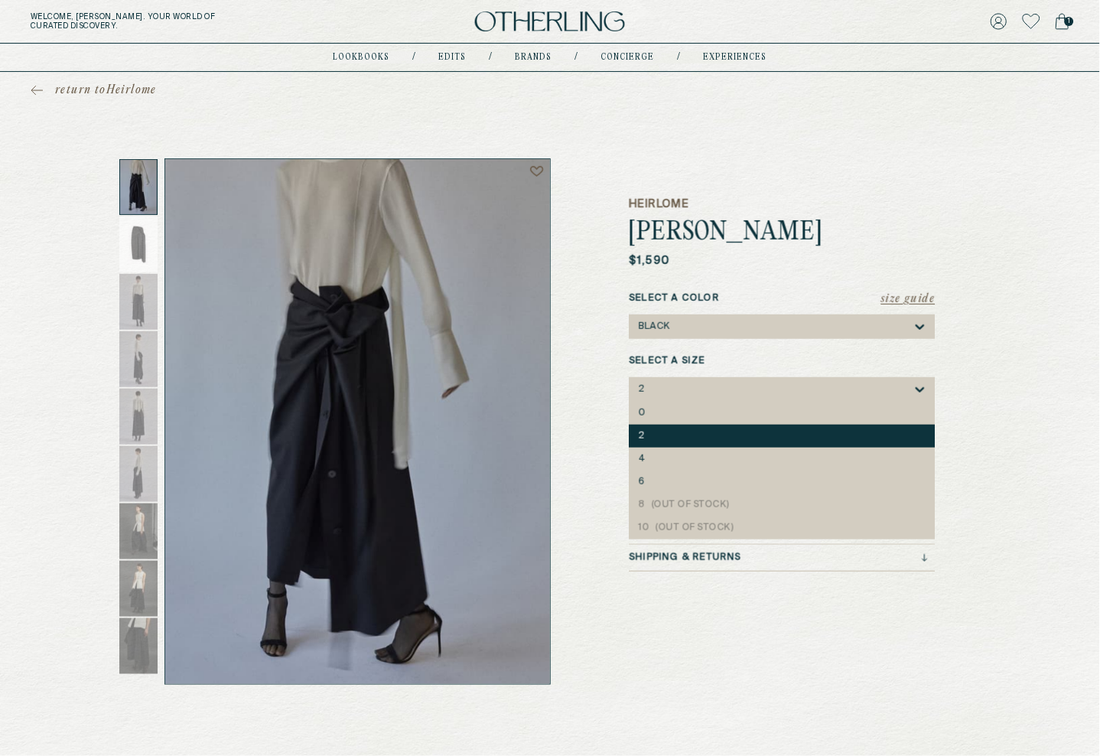
click at [848, 392] on div "2" at bounding box center [774, 389] width 275 height 24
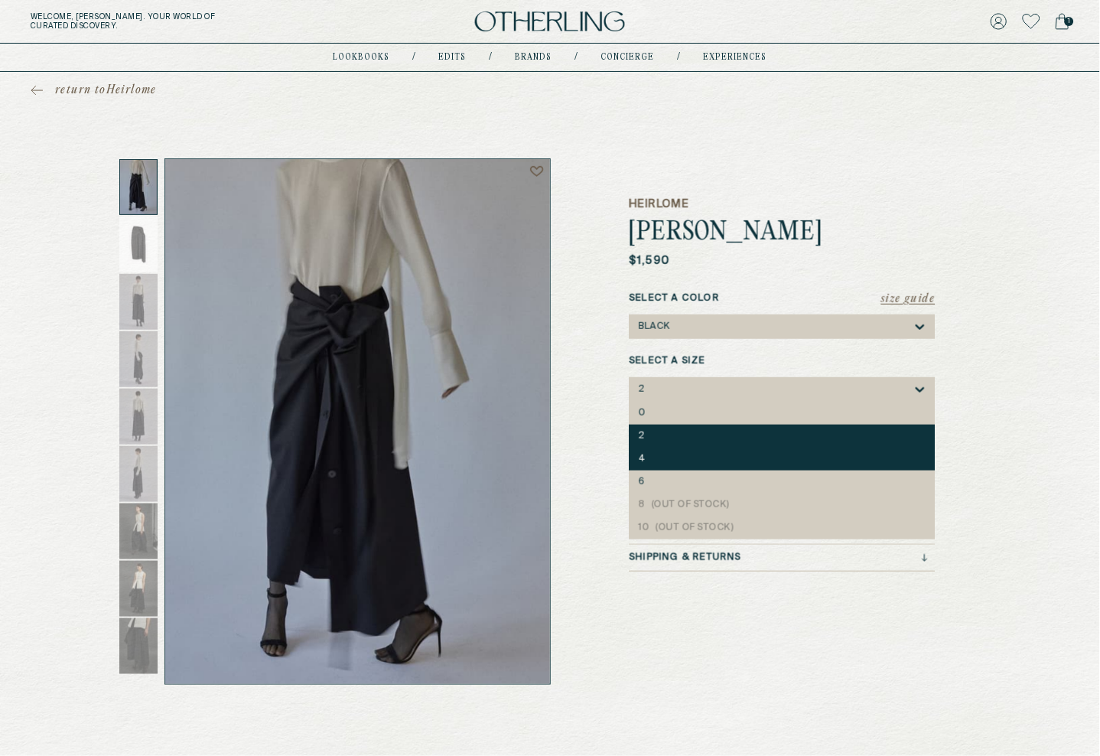
click at [825, 454] on div "4" at bounding box center [783, 459] width 288 height 11
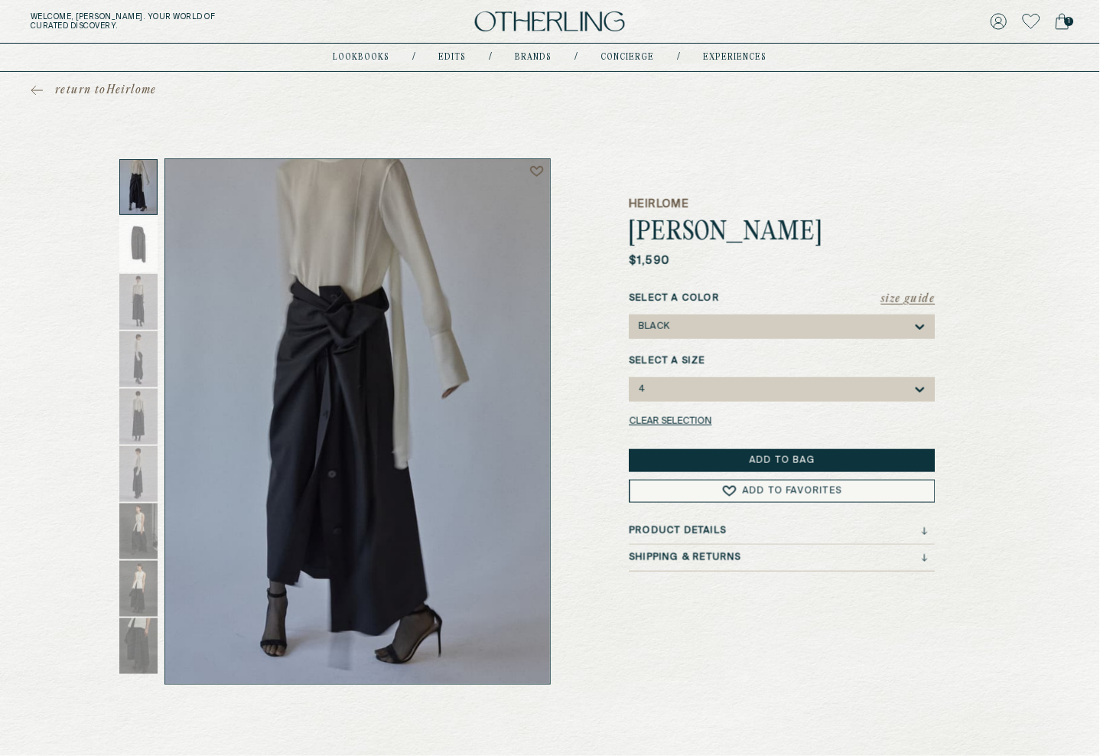
click at [822, 457] on button "Add to Bag" at bounding box center [783, 460] width 306 height 23
click at [539, 165] on icon at bounding box center [537, 171] width 14 height 12
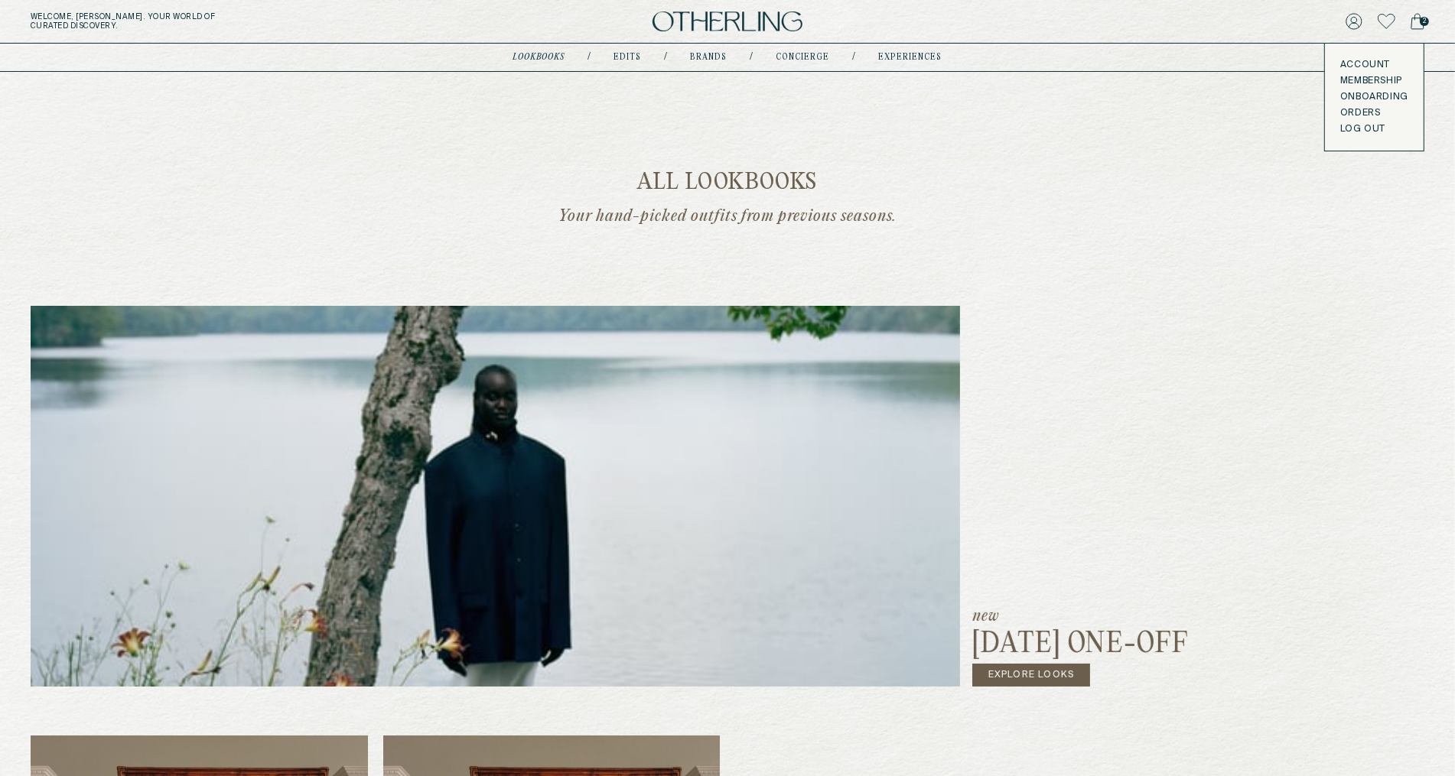
click at [1366, 115] on link "Orders" at bounding box center [1374, 113] width 68 height 12
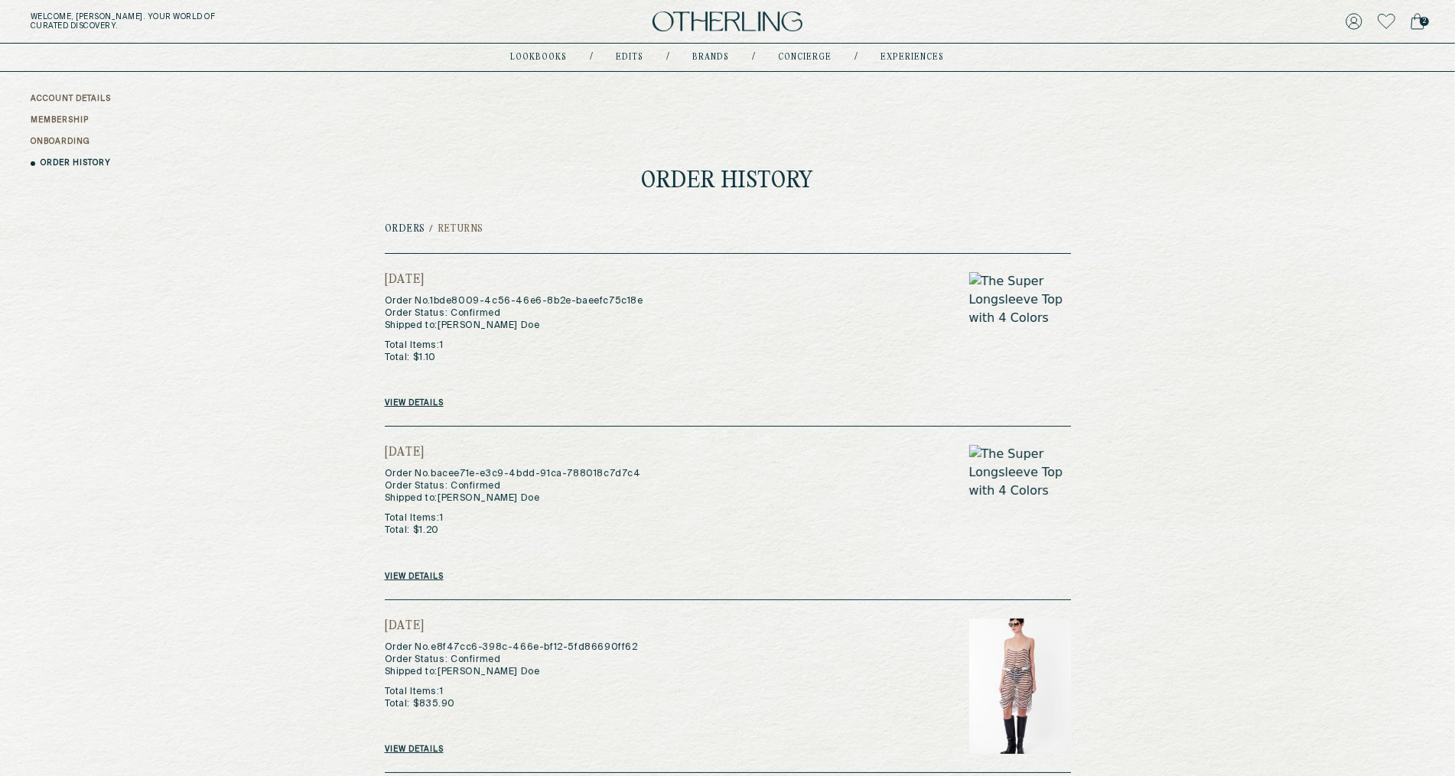
click at [418, 404] on link "View details" at bounding box center [414, 403] width 59 height 9
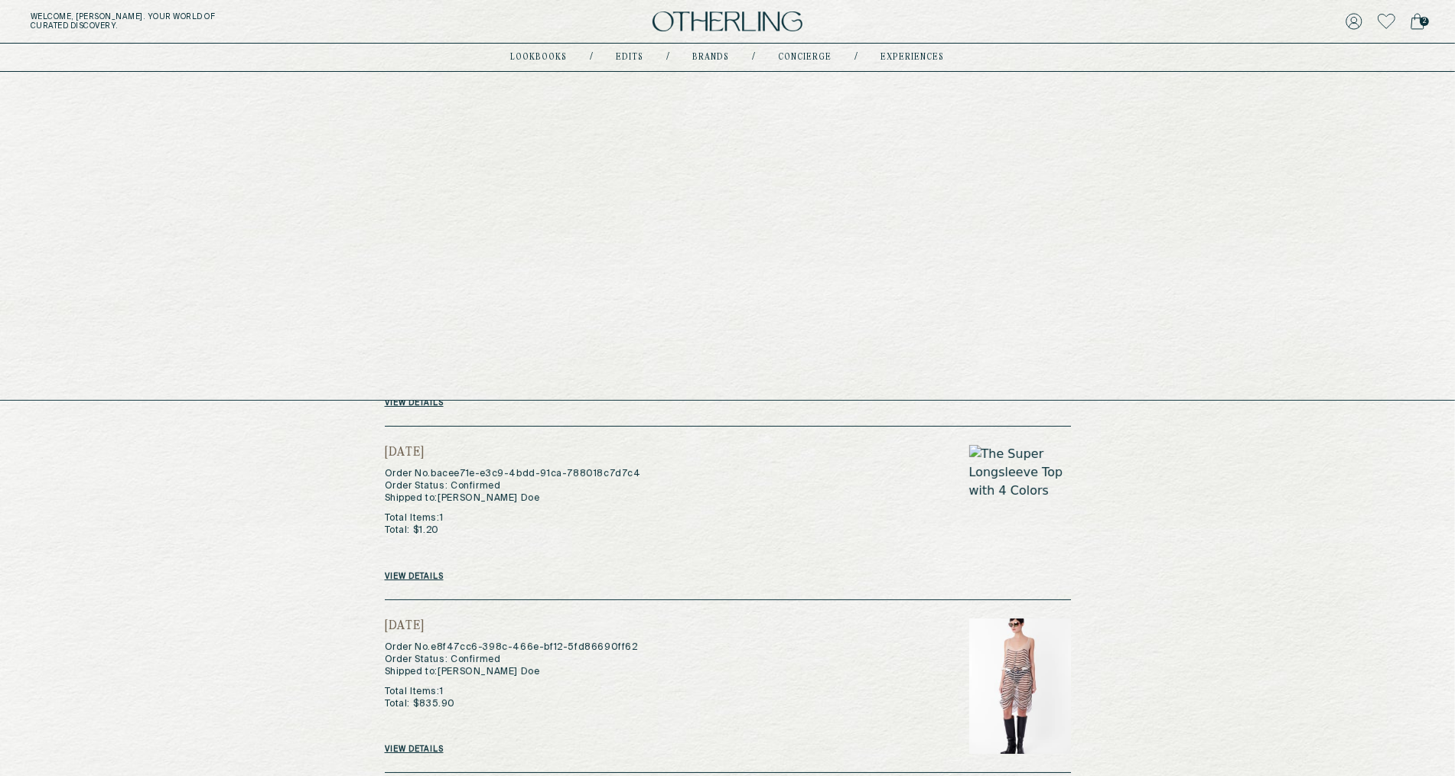
click at [813, 57] on link "concierge" at bounding box center [806, 58] width 54 height 8
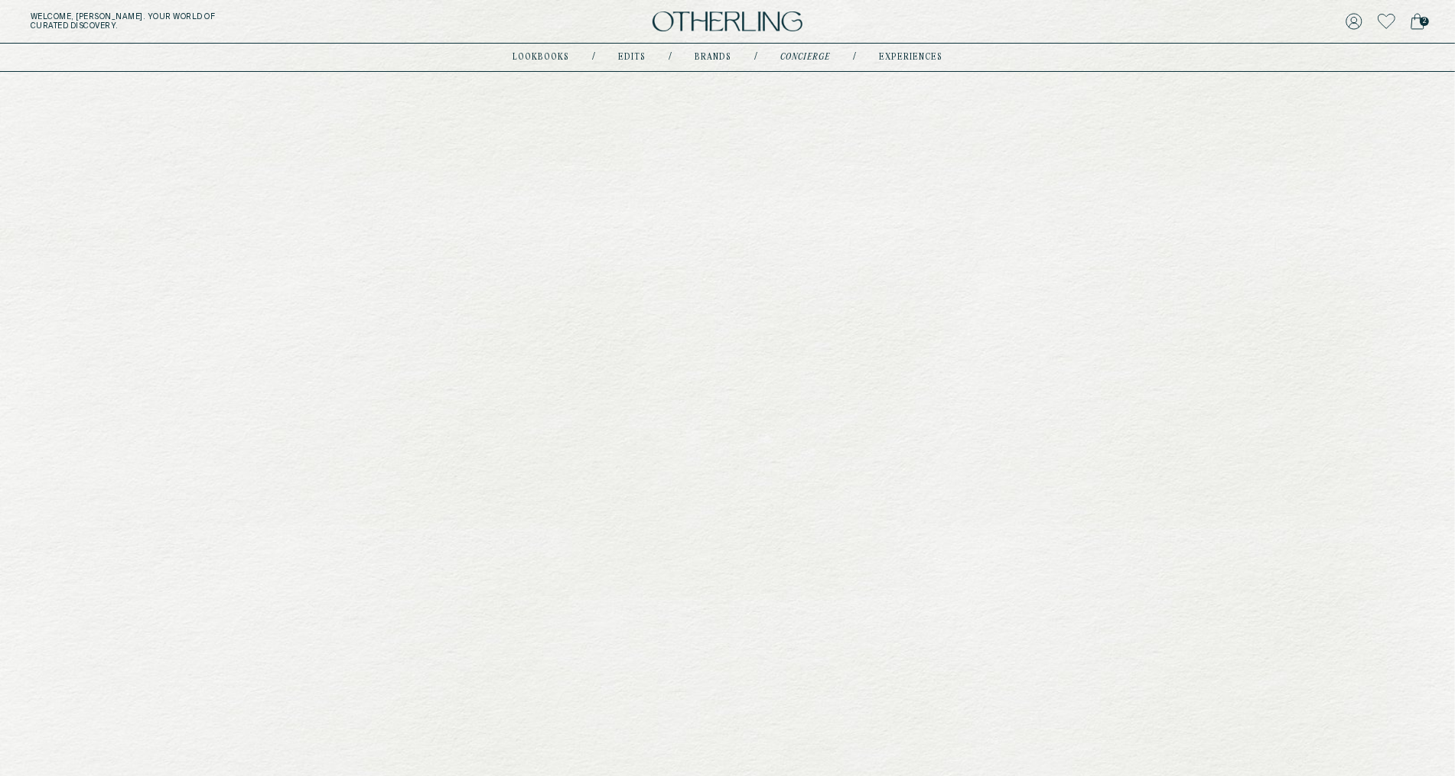
type input "********"
type input "**********"
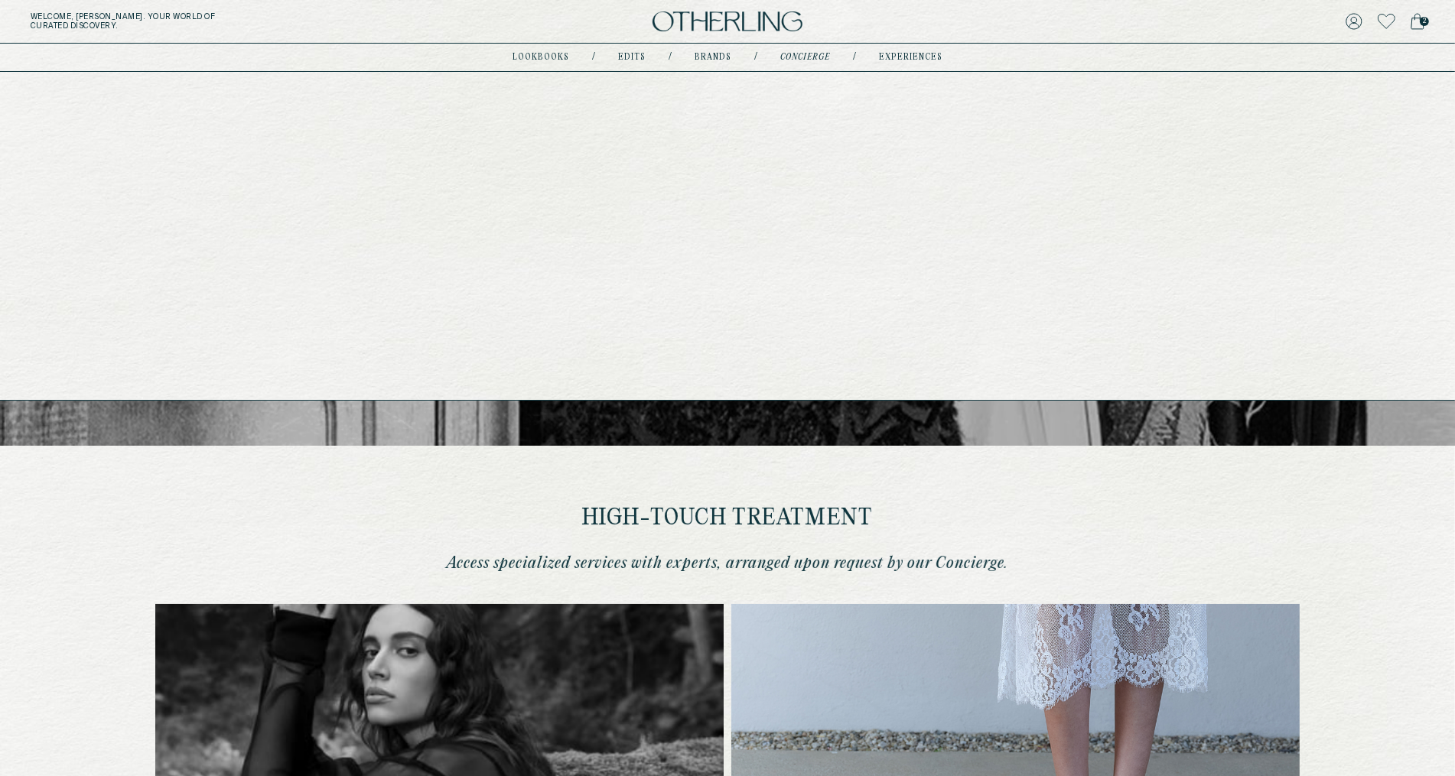
click at [910, 57] on link "experiences" at bounding box center [910, 58] width 63 height 8
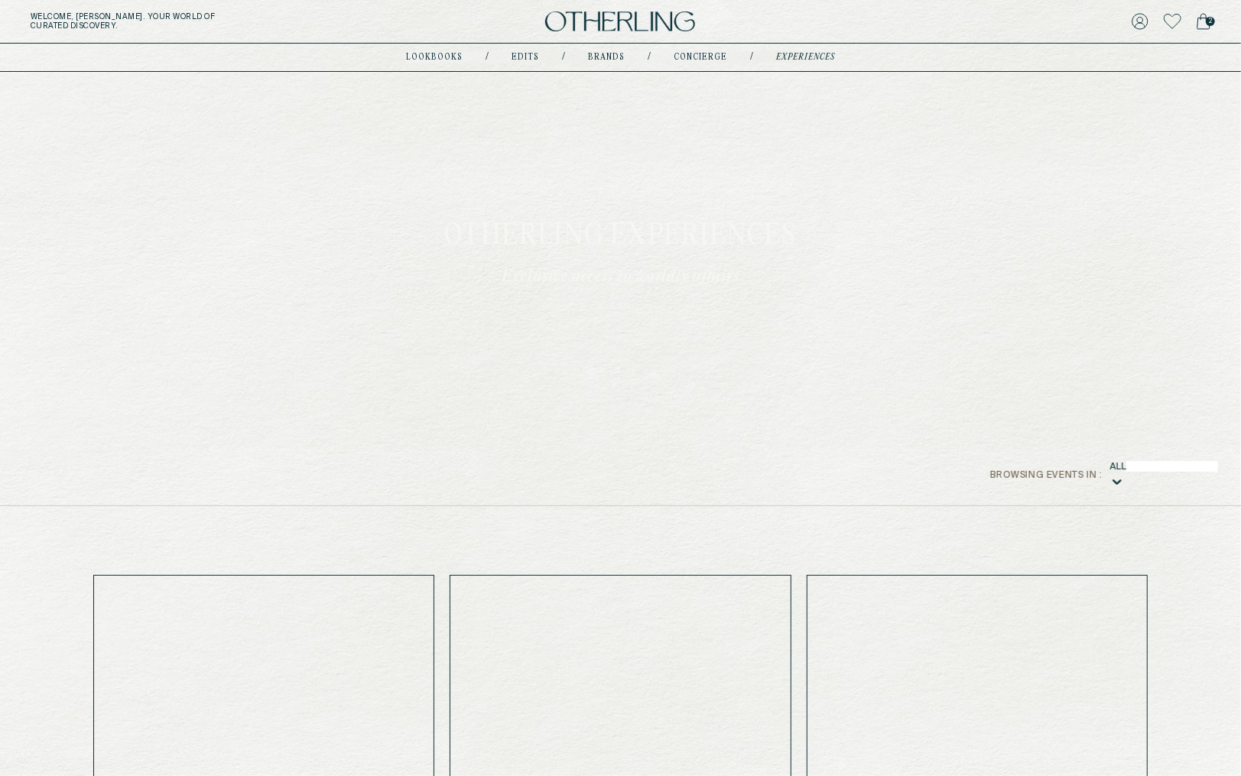
scroll to position [8, 0]
